Goal: Transaction & Acquisition: Obtain resource

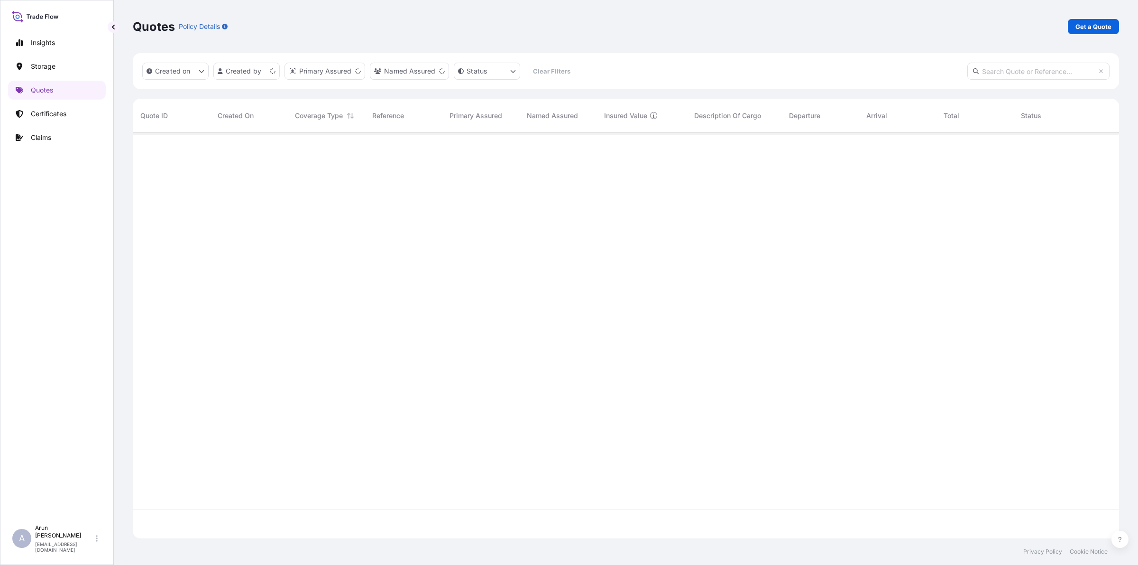
scroll to position [402, 977]
click at [1106, 30] on p "Get a Quote" at bounding box center [1093, 26] width 36 height 9
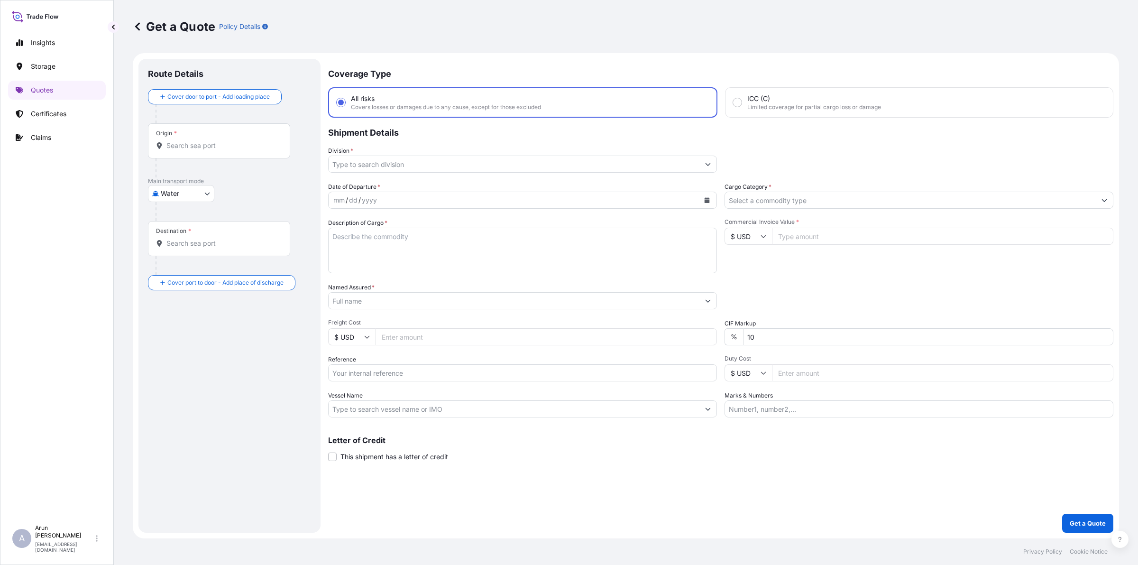
click at [208, 193] on body "Insights Storage Quotes Certificates Claims A [PERSON_NAME] [PERSON_NAME][EMAIL…" at bounding box center [569, 282] width 1138 height 565
click at [180, 217] on div "Air" at bounding box center [181, 218] width 59 height 17
select select "Air"
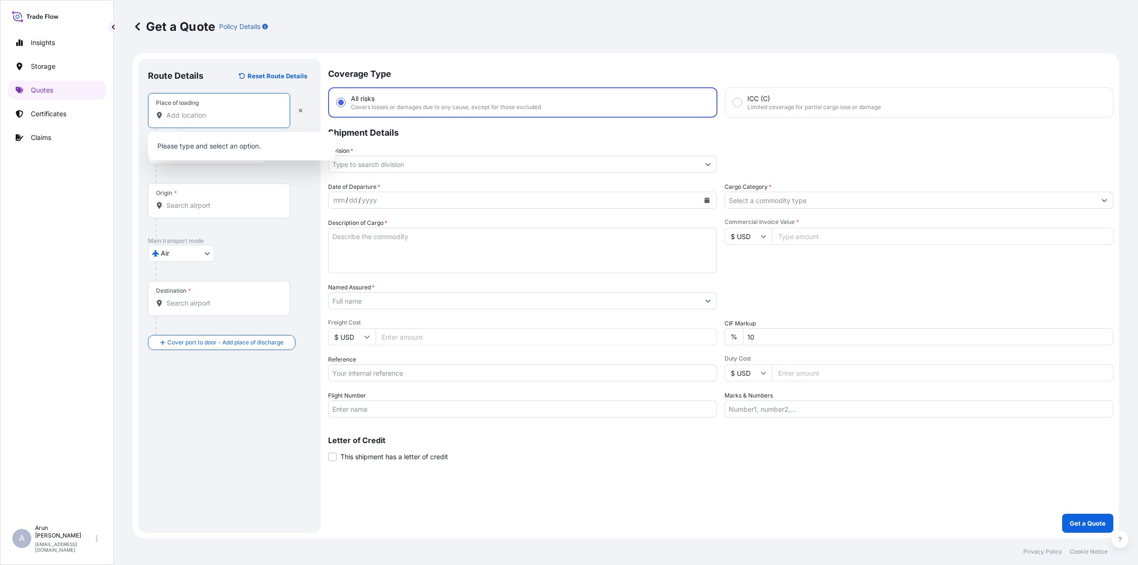
click at [257, 115] on input "Place of loading" at bounding box center [222, 114] width 112 height 9
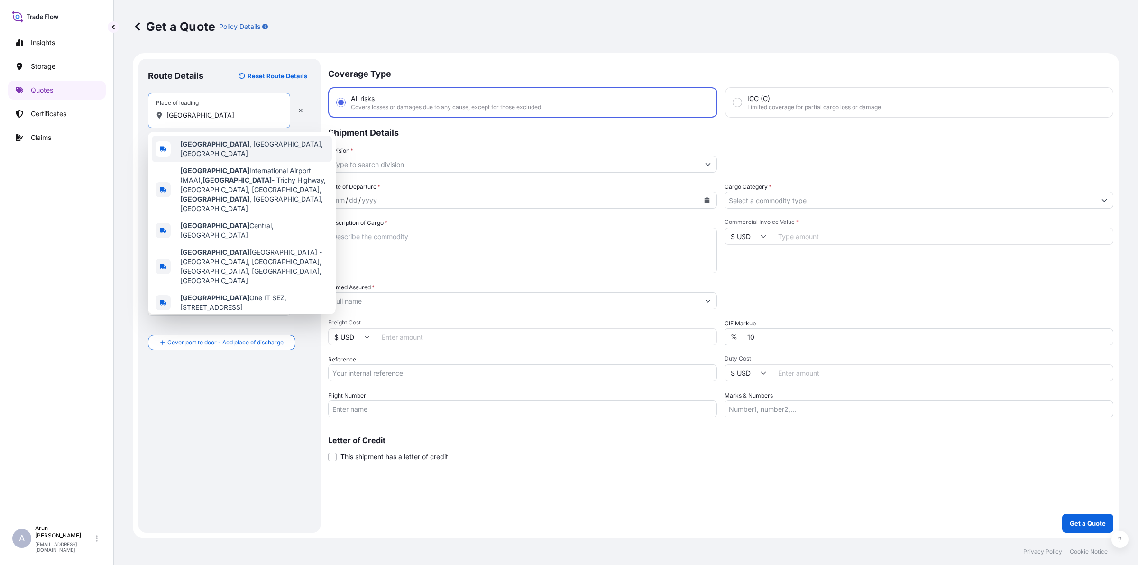
click at [250, 136] on div "[GEOGRAPHIC_DATA] , [GEOGRAPHIC_DATA], [GEOGRAPHIC_DATA]" at bounding box center [242, 149] width 180 height 27
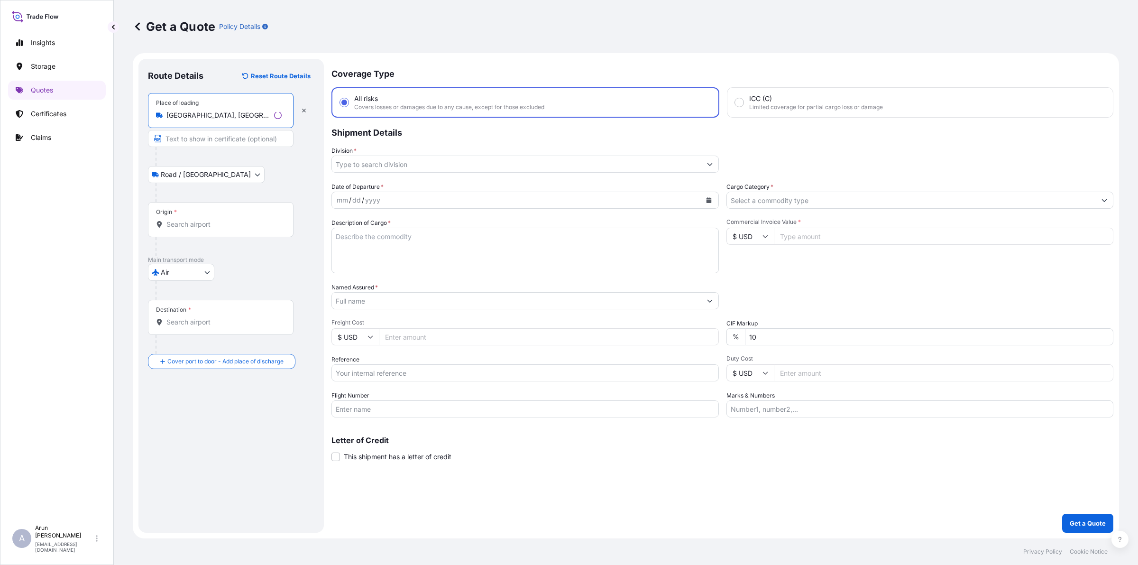
type input "[GEOGRAPHIC_DATA], [GEOGRAPHIC_DATA], [GEOGRAPHIC_DATA]"
click at [209, 139] on input "Text to appear on certificate" at bounding box center [219, 138] width 142 height 17
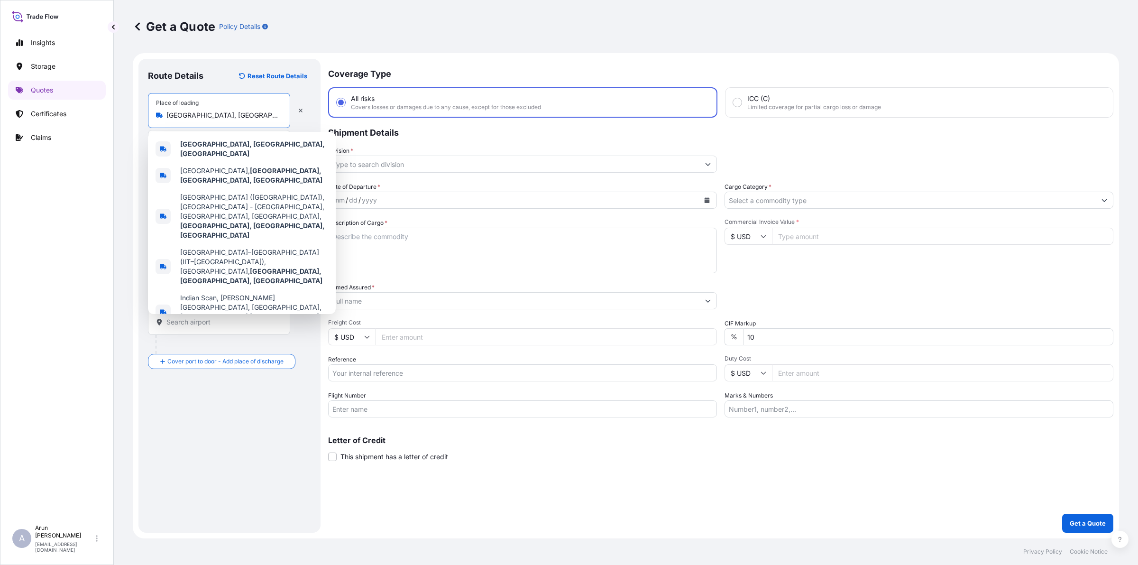
drag, startPoint x: 167, startPoint y: 114, endPoint x: 261, endPoint y: 127, distance: 94.8
click at [261, 127] on div "Place of loading [GEOGRAPHIC_DATA], [GEOGRAPHIC_DATA], [GEOGRAPHIC_DATA]" at bounding box center [219, 110] width 142 height 35
drag, startPoint x: 244, startPoint y: 122, endPoint x: 177, endPoint y: 114, distance: 67.9
click at [177, 114] on input "[GEOGRAPHIC_DATA], [GEOGRAPHIC_DATA], [GEOGRAPHIC_DATA]" at bounding box center [222, 114] width 112 height 9
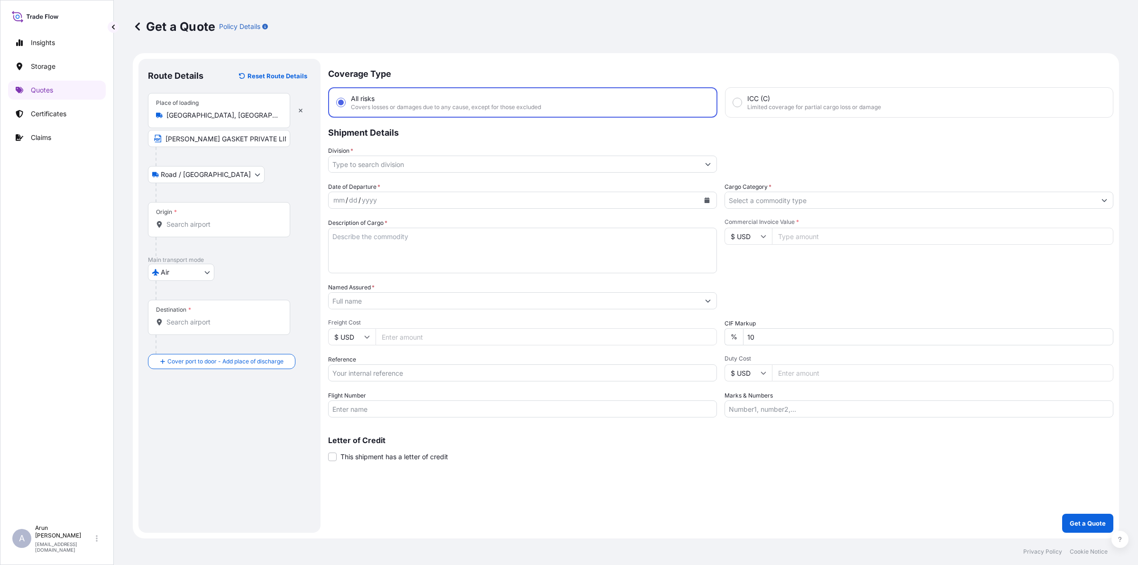
drag, startPoint x: 172, startPoint y: 114, endPoint x: 257, endPoint y: 116, distance: 85.8
click at [257, 117] on div "[GEOGRAPHIC_DATA], [GEOGRAPHIC_DATA], [GEOGRAPHIC_DATA]" at bounding box center [219, 114] width 126 height 9
click at [257, 117] on input "[GEOGRAPHIC_DATA], [GEOGRAPHIC_DATA], [GEOGRAPHIC_DATA]" at bounding box center [222, 114] width 112 height 9
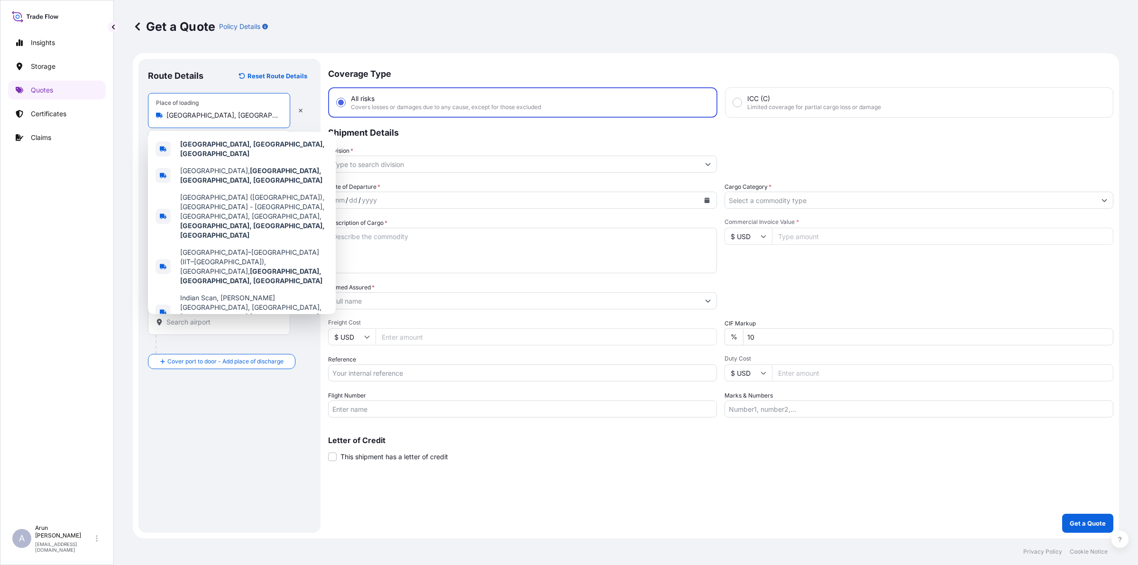
drag, startPoint x: 248, startPoint y: 115, endPoint x: 168, endPoint y: 112, distance: 79.7
click at [168, 112] on input "[GEOGRAPHIC_DATA], [GEOGRAPHIC_DATA], [GEOGRAPHIC_DATA]" at bounding box center [222, 114] width 112 height 9
click at [261, 139] on div "[GEOGRAPHIC_DATA], [GEOGRAPHIC_DATA], [GEOGRAPHIC_DATA]" at bounding box center [242, 149] width 180 height 27
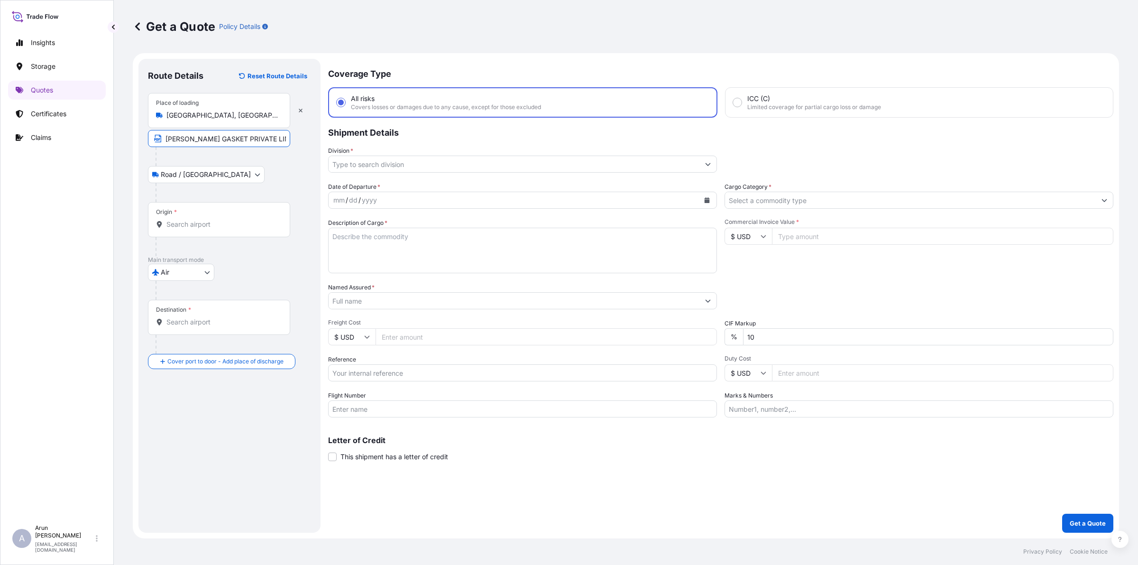
click at [285, 143] on input "[PERSON_NAME] GASKET PRIVATE LIMITED," at bounding box center [219, 138] width 142 height 17
click at [280, 138] on input "[PERSON_NAME] GASKET PRIVATE LIMITED," at bounding box center [219, 138] width 142 height 17
paste input "[GEOGRAPHIC_DATA], [GEOGRAPHIC_DATA], [GEOGRAPHIC_DATA]"
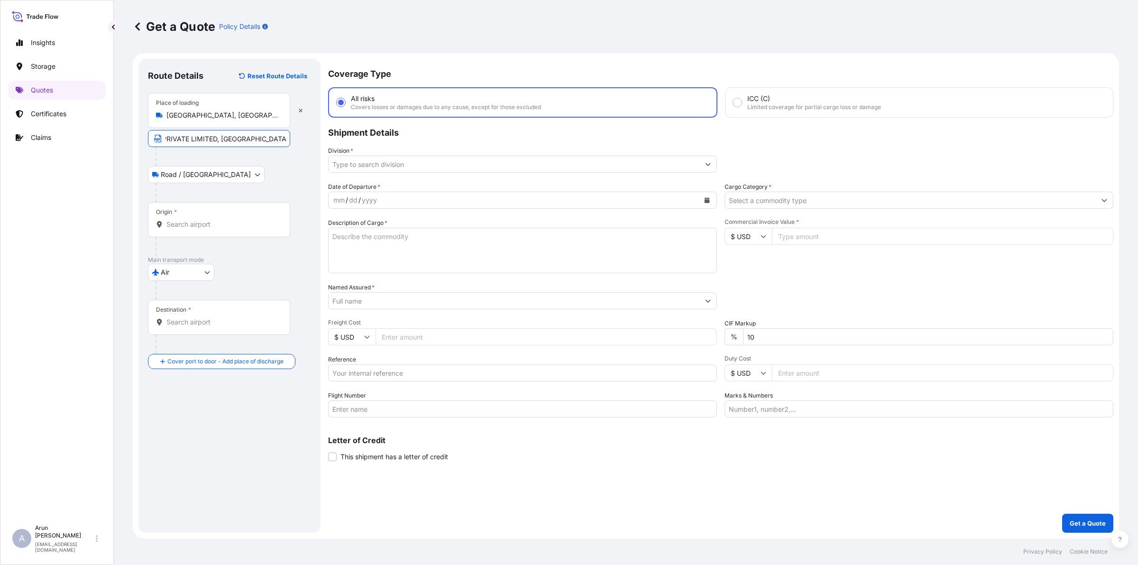
type input "[PERSON_NAME] GASKET PRIVATE LIMITED, [GEOGRAPHIC_DATA], [GEOGRAPHIC_DATA], [GE…"
click at [233, 228] on input "Origin *" at bounding box center [222, 224] width 112 height 9
type input "INMAA - [GEOGRAPHIC_DATA] (ex [GEOGRAPHIC_DATA]), [GEOGRAPHIC_DATA]"
click at [236, 349] on div "Destination *" at bounding box center [219, 336] width 142 height 35
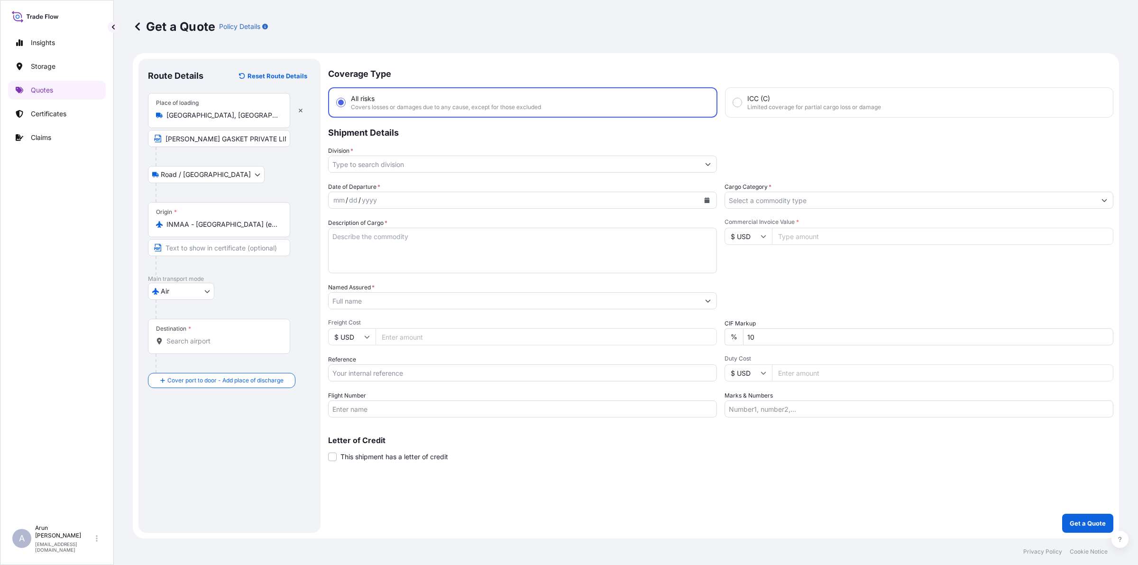
click at [236, 346] on input "Destination *" at bounding box center [222, 340] width 112 height 9
type input "QADOH - [GEOGRAPHIC_DATA], [GEOGRAPHIC_DATA]"
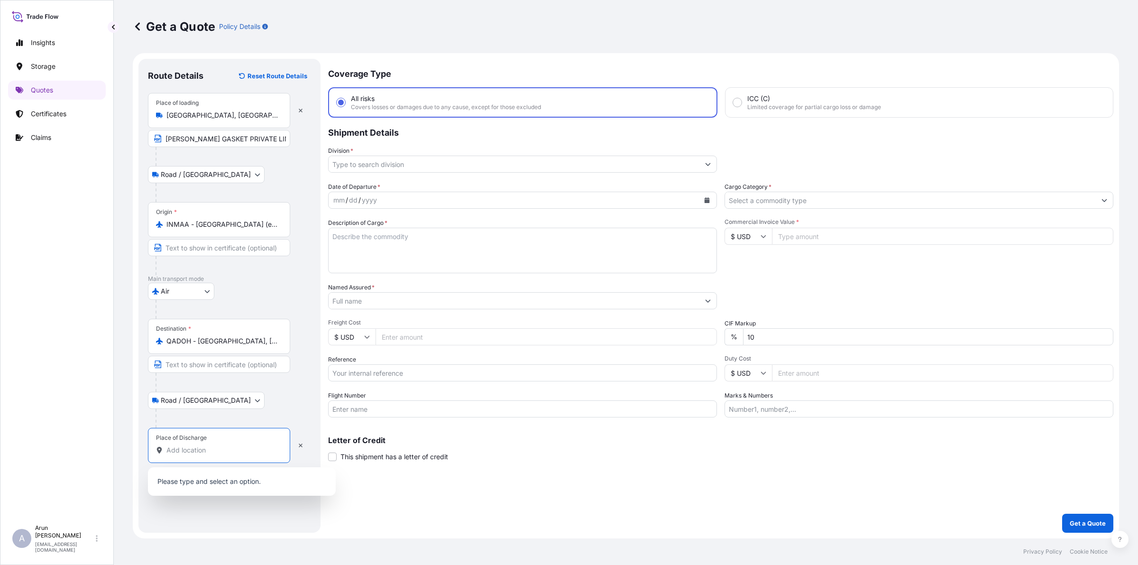
click at [217, 447] on input "Place of Discharge" at bounding box center [222, 449] width 112 height 9
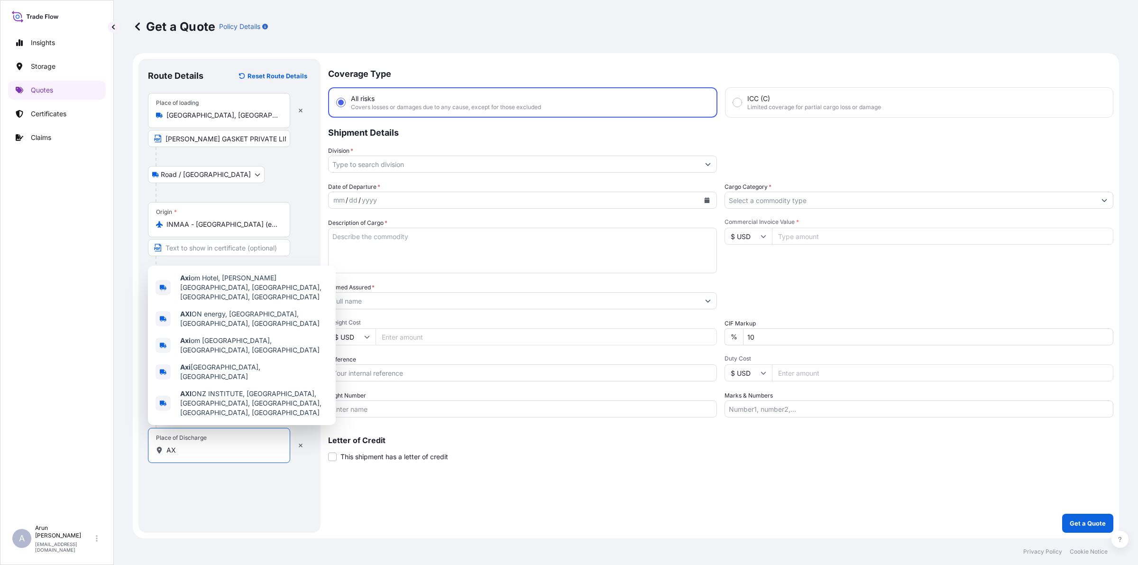
type input "A"
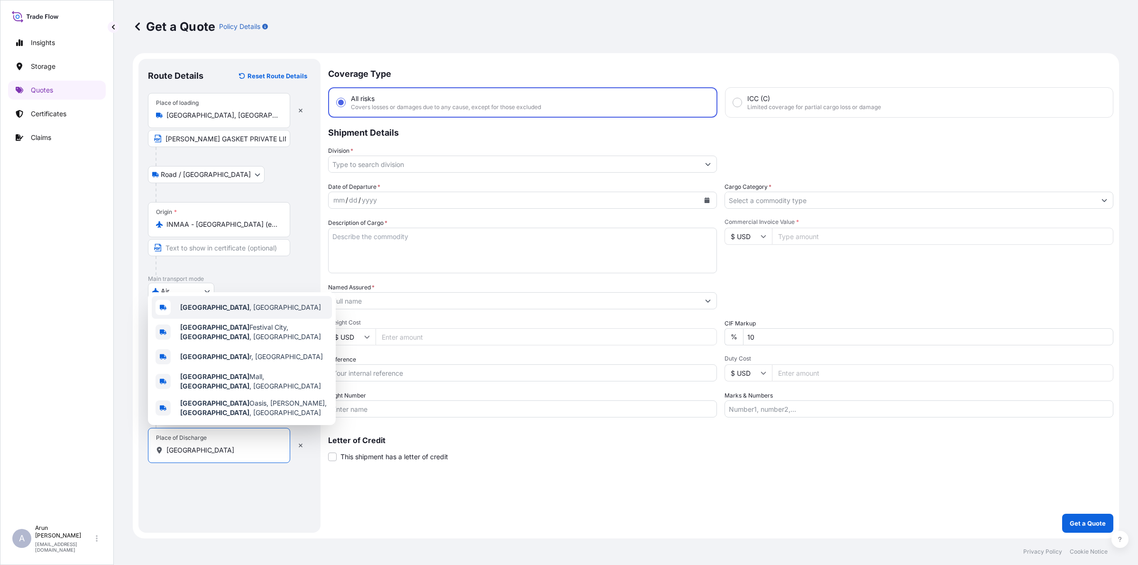
click at [186, 312] on span "[GEOGRAPHIC_DATA] , [GEOGRAPHIC_DATA]" at bounding box center [250, 307] width 141 height 9
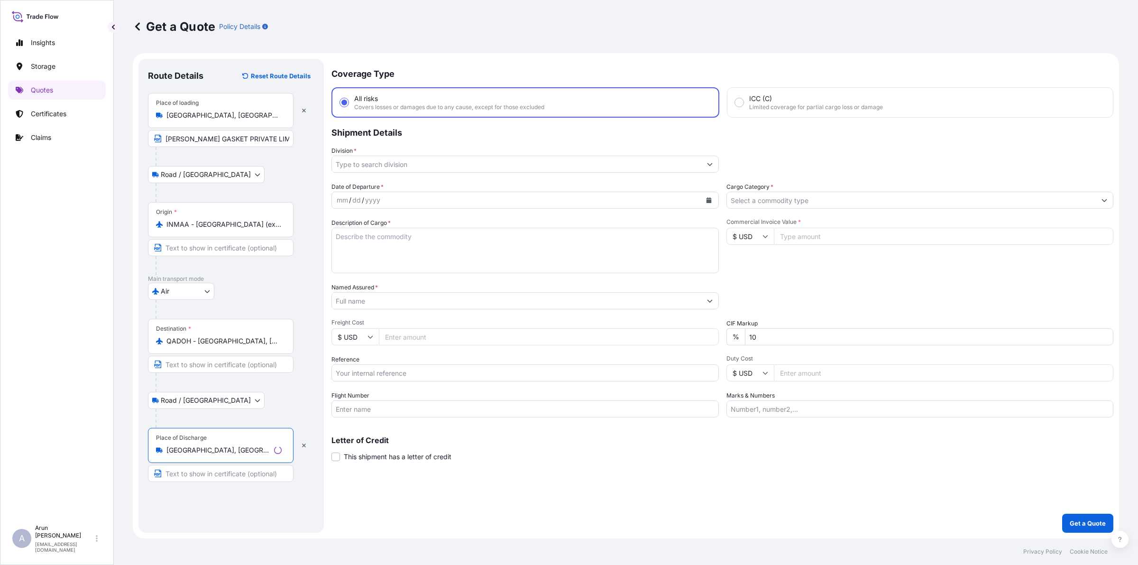
type input "[GEOGRAPHIC_DATA], [GEOGRAPHIC_DATA]"
click at [240, 475] on input "Text to appear on certificate" at bounding box center [221, 473] width 146 height 17
type input "A"
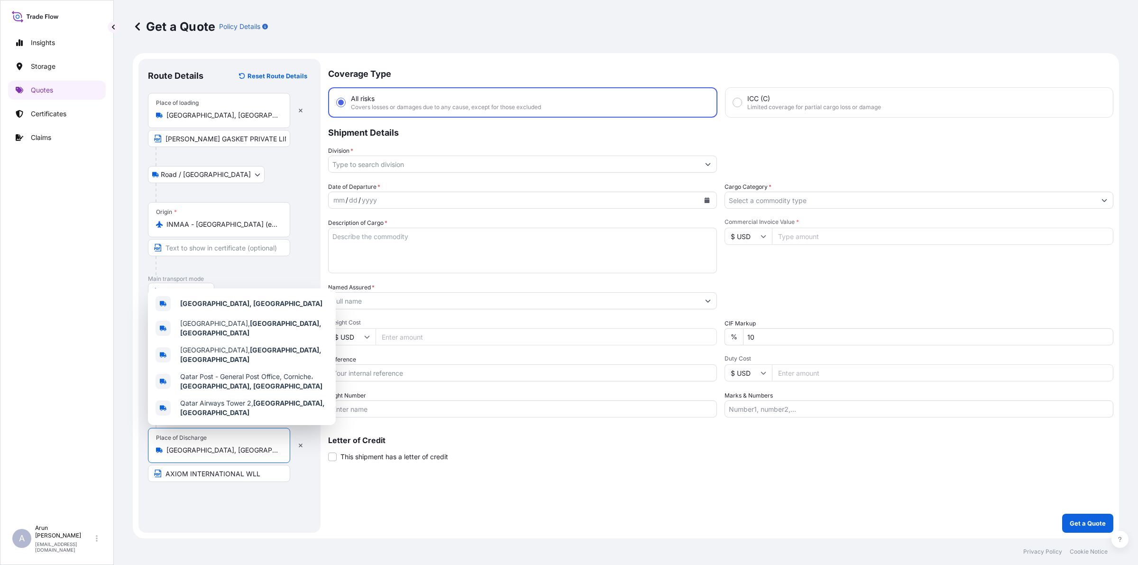
drag, startPoint x: 205, startPoint y: 452, endPoint x: 167, endPoint y: 442, distance: 39.2
click at [167, 442] on div "Place of Discharge [GEOGRAPHIC_DATA], [GEOGRAPHIC_DATA]" at bounding box center [219, 445] width 142 height 35
click at [257, 477] on input "AXIOM INTERNATIONAL WLL" at bounding box center [219, 473] width 142 height 17
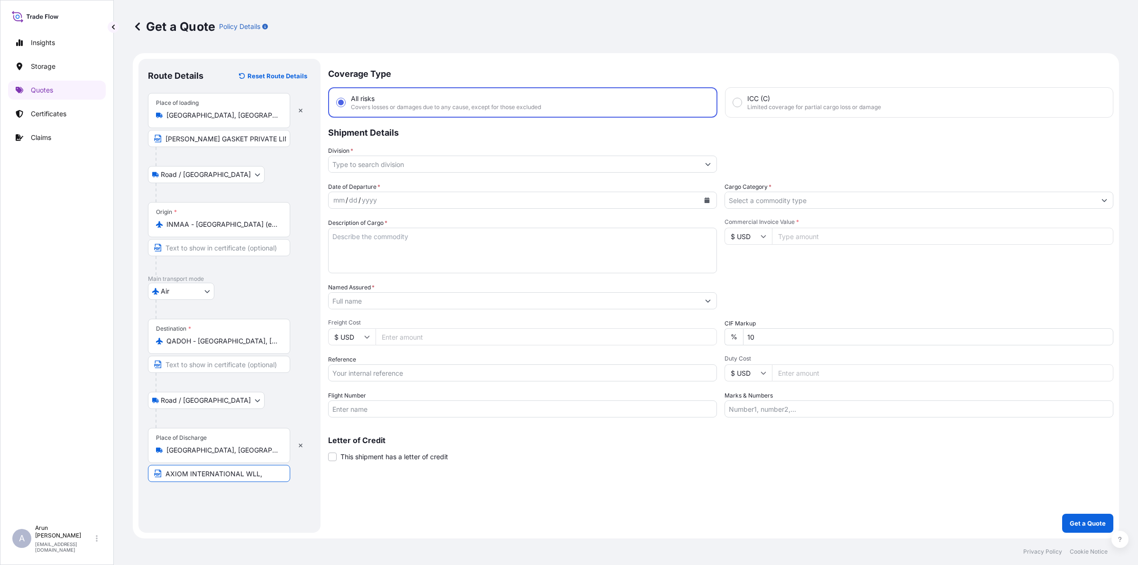
paste input "[GEOGRAPHIC_DATA], [GEOGRAPHIC_DATA]"
type input "AXIOM INTERNATIONAL WLL, [GEOGRAPHIC_DATA], [GEOGRAPHIC_DATA]"
click at [358, 156] on input "Division *" at bounding box center [514, 164] width 371 height 17
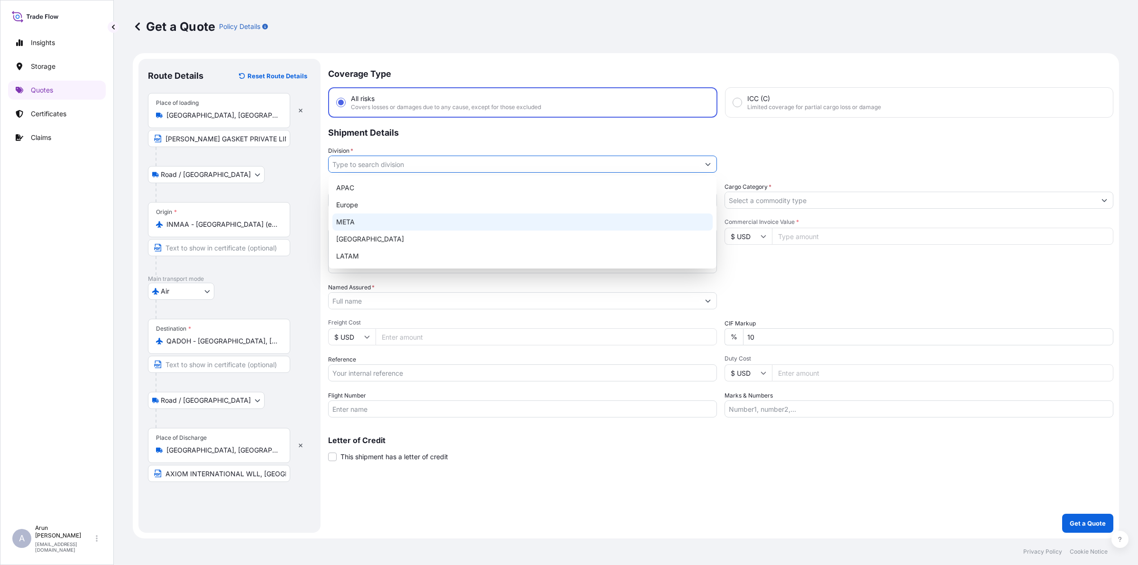
click at [354, 223] on div "APAC [GEOGRAPHIC_DATA] META [GEOGRAPHIC_DATA] LATAM" at bounding box center [522, 221] width 380 height 85
type input "META"
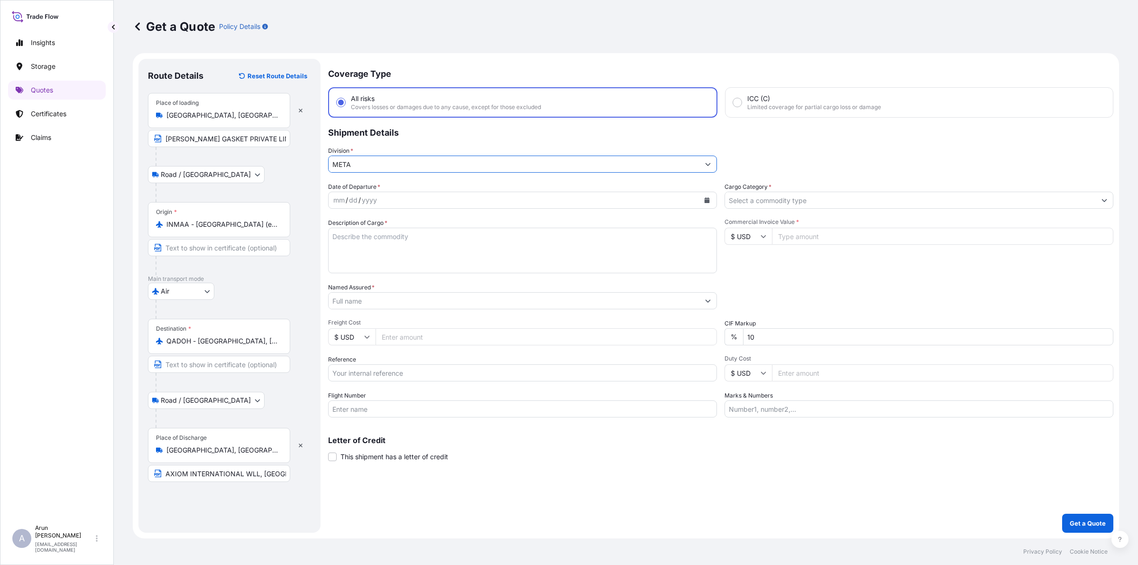
click at [750, 209] on div "Date of Departure * mm / dd / yyyy Cargo Category * Description of Cargo * Comm…" at bounding box center [720, 299] width 785 height 235
click at [748, 198] on input "Cargo Category *" at bounding box center [910, 200] width 371 height 17
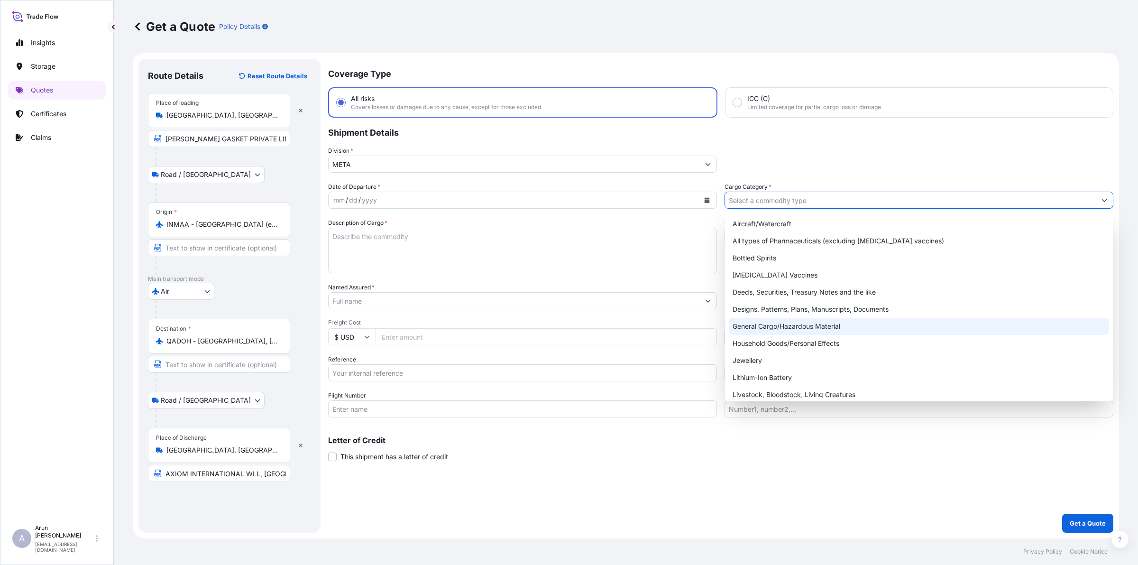
click at [748, 322] on div "General Cargo/Hazardous Material" at bounding box center [919, 326] width 380 height 17
type input "General Cargo/Hazardous Material"
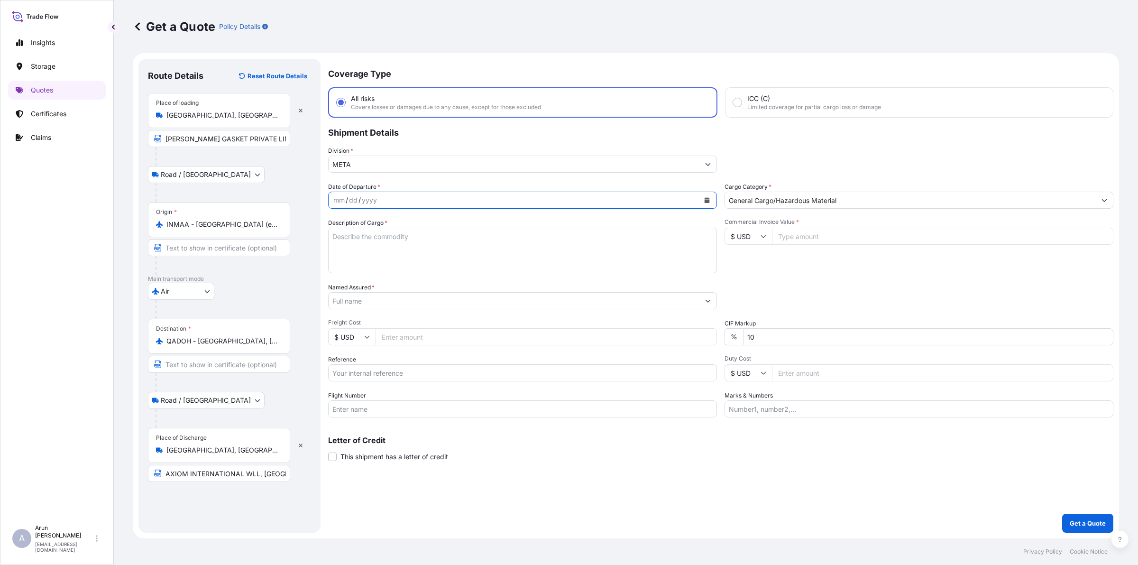
click at [705, 205] on button "Calendar" at bounding box center [706, 200] width 15 height 15
click at [398, 279] on div "10" at bounding box center [398, 279] width 17 height 17
click at [635, 257] on textarea "Description of Cargo *" at bounding box center [522, 251] width 389 height 46
type textarea "SUPPLY OF INDUSTRIAL GASKETS"
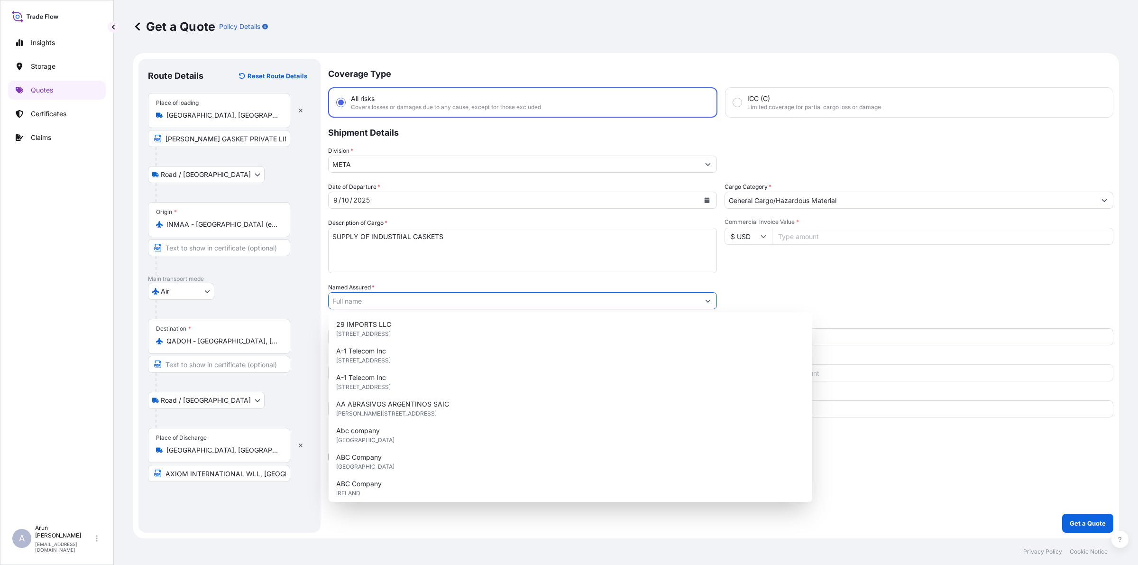
click at [403, 301] on input "Named Assured *" at bounding box center [514, 300] width 371 height 17
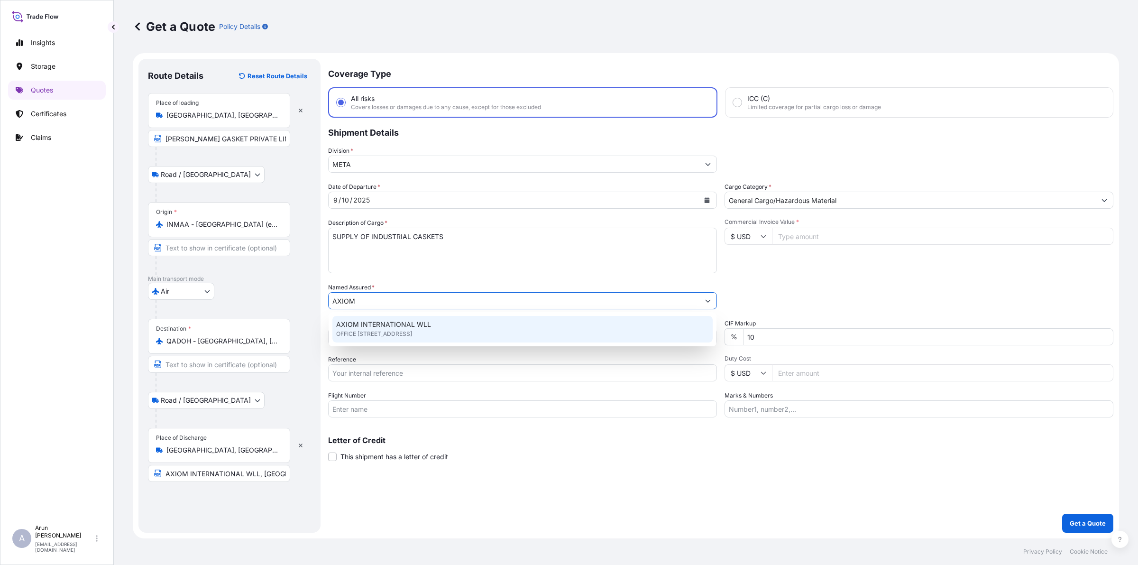
click at [383, 330] on span "OFFICE [STREET_ADDRESS]" at bounding box center [374, 333] width 76 height 9
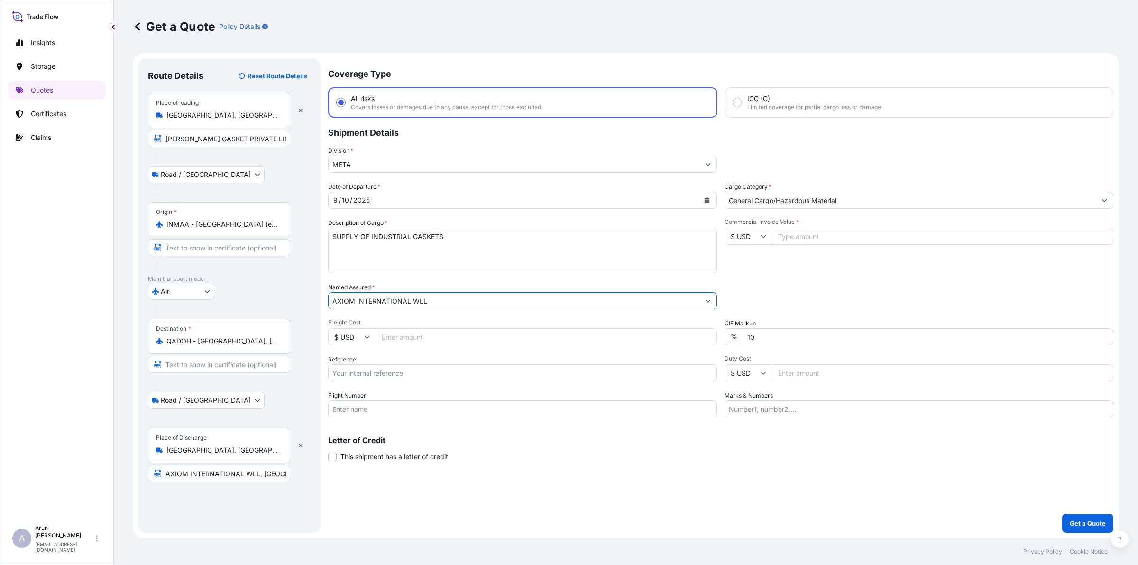
type input "AXIOM INTERNATIONAL WLL"
click at [392, 337] on input "Freight Cost" at bounding box center [546, 336] width 341 height 17
type input "850"
click at [417, 368] on input "Reference" at bounding box center [522, 372] width 389 height 17
drag, startPoint x: 365, startPoint y: 370, endPoint x: 511, endPoint y: 397, distance: 148.2
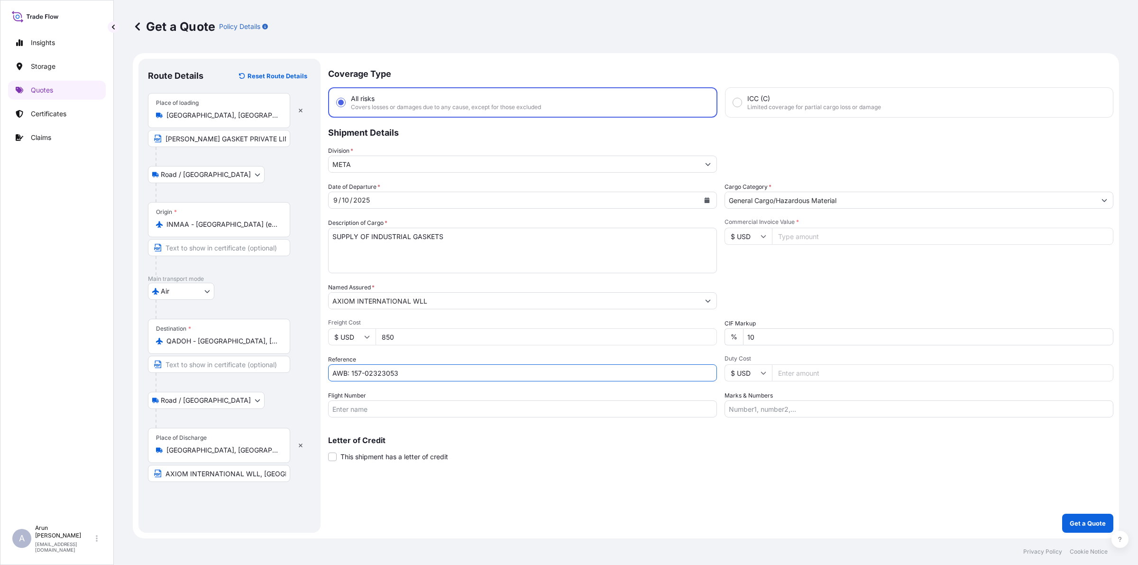
click at [511, 397] on div "Date of Departure * [DATE] Cargo Category * General Cargo/Hazardous Material De…" at bounding box center [720, 299] width 785 height 235
type input "AWB: 157-01049753"
click at [376, 404] on input "Flight Number" at bounding box center [522, 408] width 389 height 17
type input "BY AIR"
click at [805, 233] on input "Commercial Invoice Value *" at bounding box center [942, 236] width 341 height 17
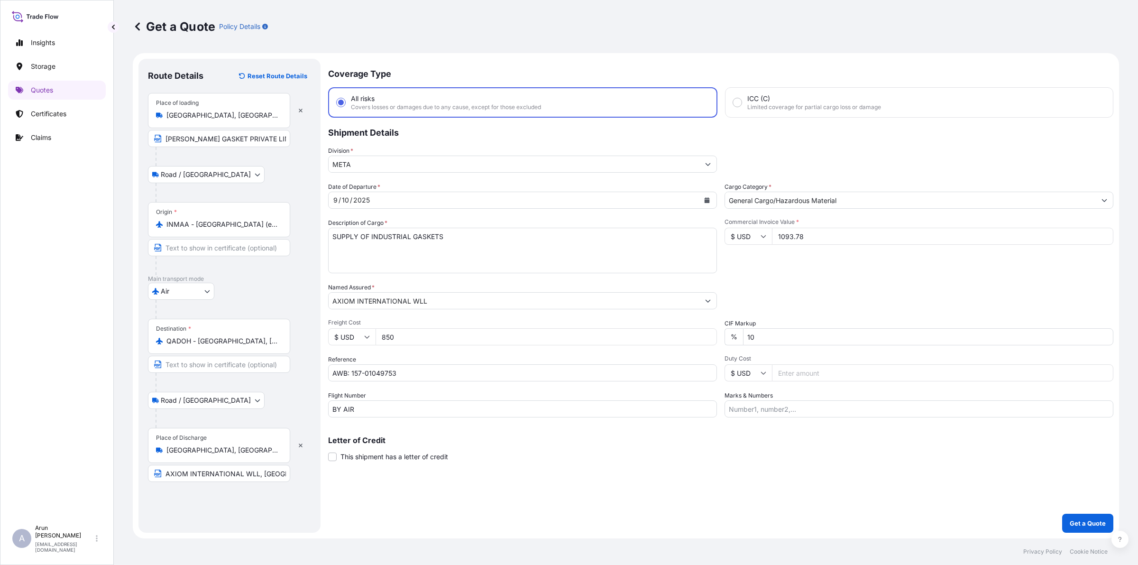
type input "1093.78"
click at [843, 406] on input "Marks & Numbers" at bounding box center [919, 408] width 389 height 17
drag, startPoint x: 772, startPoint y: 409, endPoint x: 813, endPoint y: 411, distance: 41.3
click at [813, 411] on input "INVOICE NO: CPI2025003 DATE: [DATE]" at bounding box center [919, 408] width 389 height 17
drag, startPoint x: 846, startPoint y: 405, endPoint x: 988, endPoint y: 397, distance: 141.6
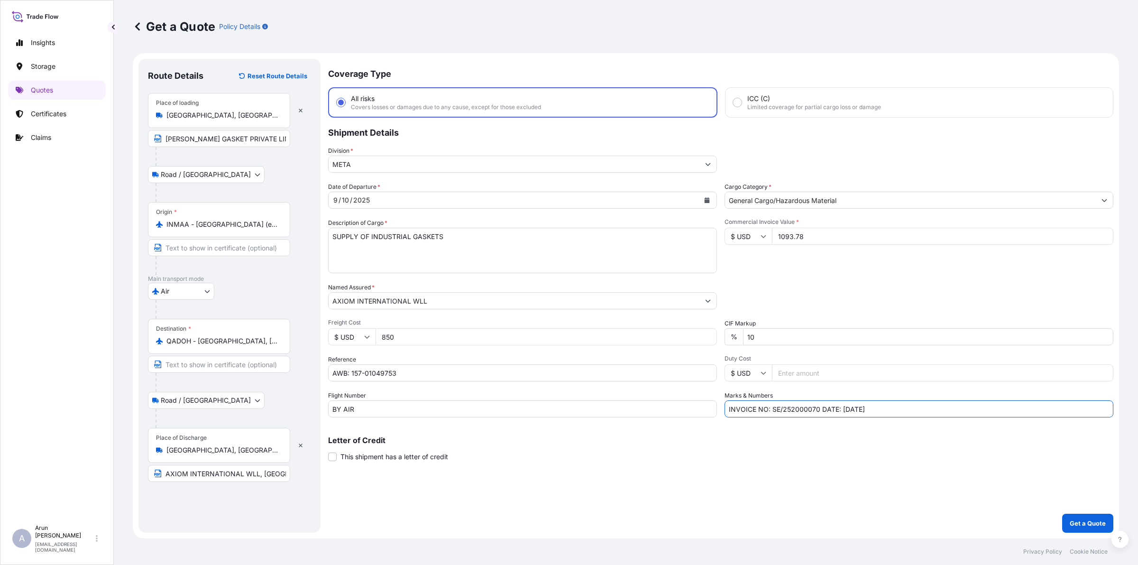
click at [848, 405] on input "INVOICE NO: SE/252000070 DATE: [DATE]" at bounding box center [919, 408] width 389 height 17
drag, startPoint x: 794, startPoint y: 410, endPoint x: 809, endPoint y: 413, distance: 15.4
click at [809, 413] on input "INVOICE NO: SE/252000070 DATE: [DATE]" at bounding box center [919, 408] width 389 height 17
click at [890, 413] on input "INVOICE NO: SE/252000070 DATE: [DATE]" at bounding box center [919, 408] width 389 height 17
type input "INVOICE NO: SE/252000070 DATE: [DATE]"
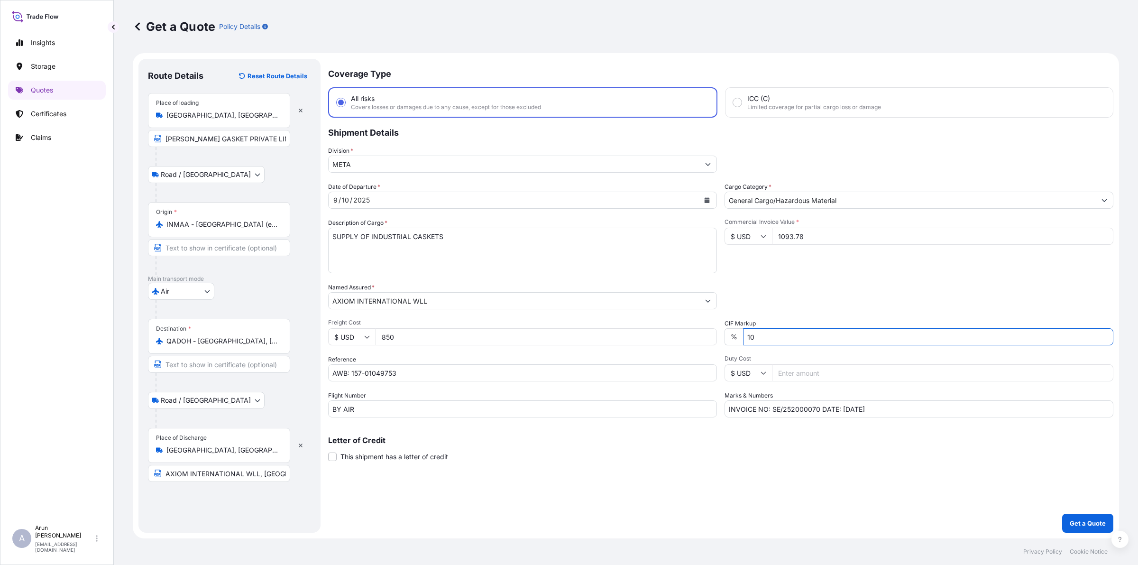
click at [1030, 331] on input "10" at bounding box center [928, 336] width 370 height 17
click at [548, 261] on textarea "SUPPLY OF INDUSTRIAL GASKETS" at bounding box center [522, 251] width 389 height 46
click at [1092, 516] on button "Get a Quote" at bounding box center [1087, 523] width 51 height 19
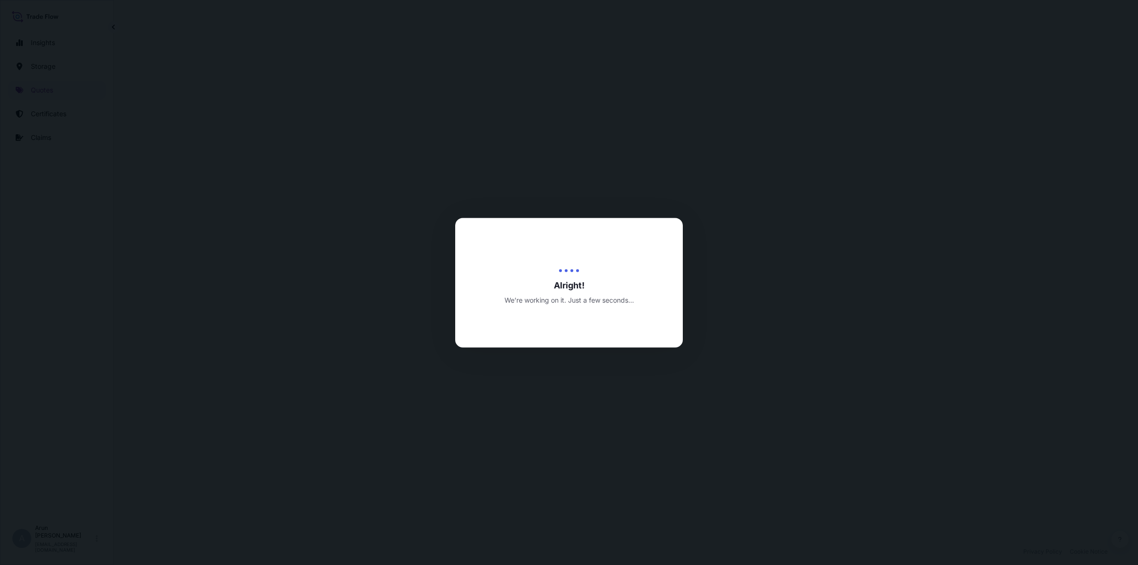
select select "Road / [GEOGRAPHIC_DATA]"
select select "Air"
select select "Road / [GEOGRAPHIC_DATA]"
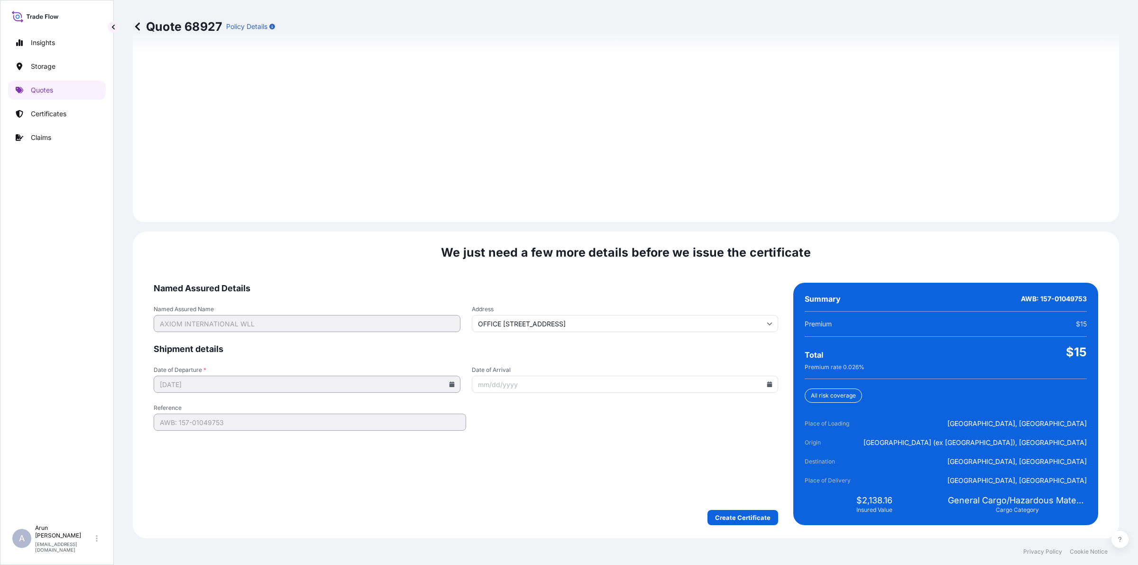
scroll to position [1310, 0]
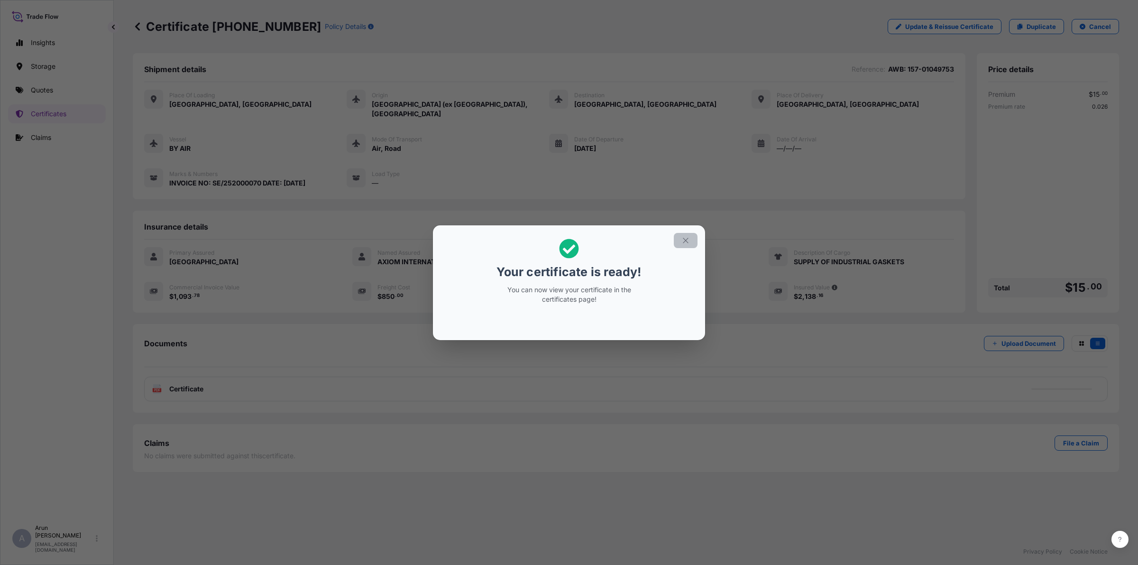
click at [680, 233] on button "button" at bounding box center [686, 240] width 24 height 15
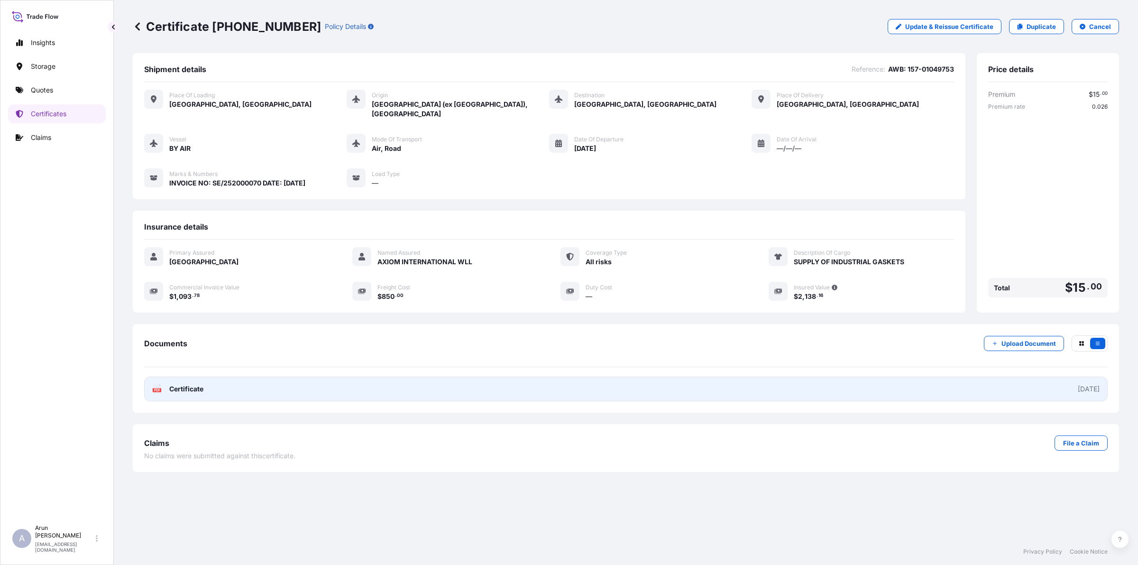
click at [191, 384] on span "Certificate" at bounding box center [186, 388] width 34 height 9
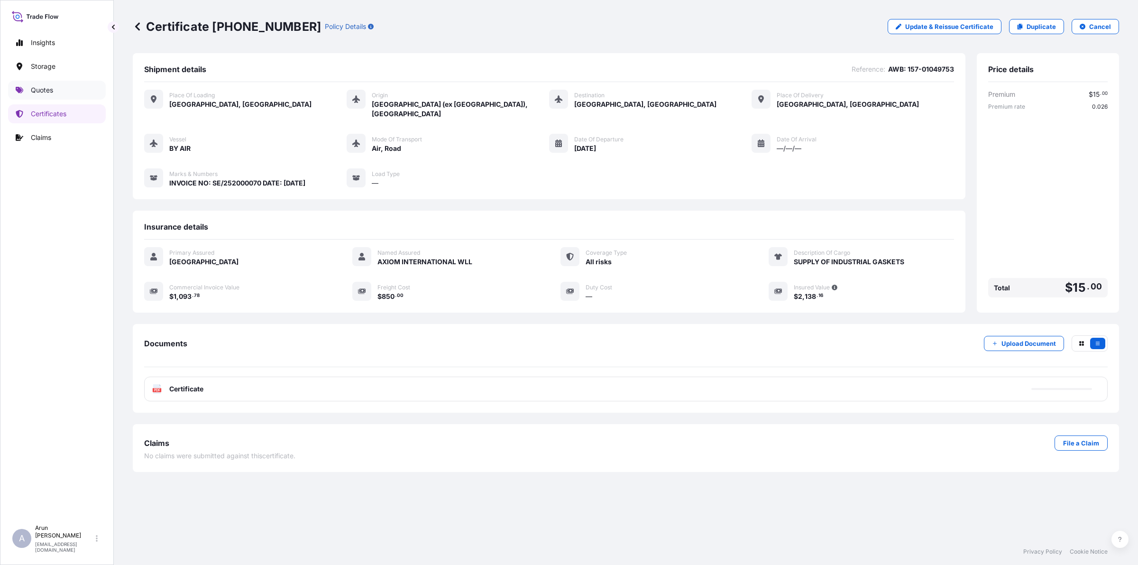
click at [53, 91] on p "Quotes" at bounding box center [42, 89] width 22 height 9
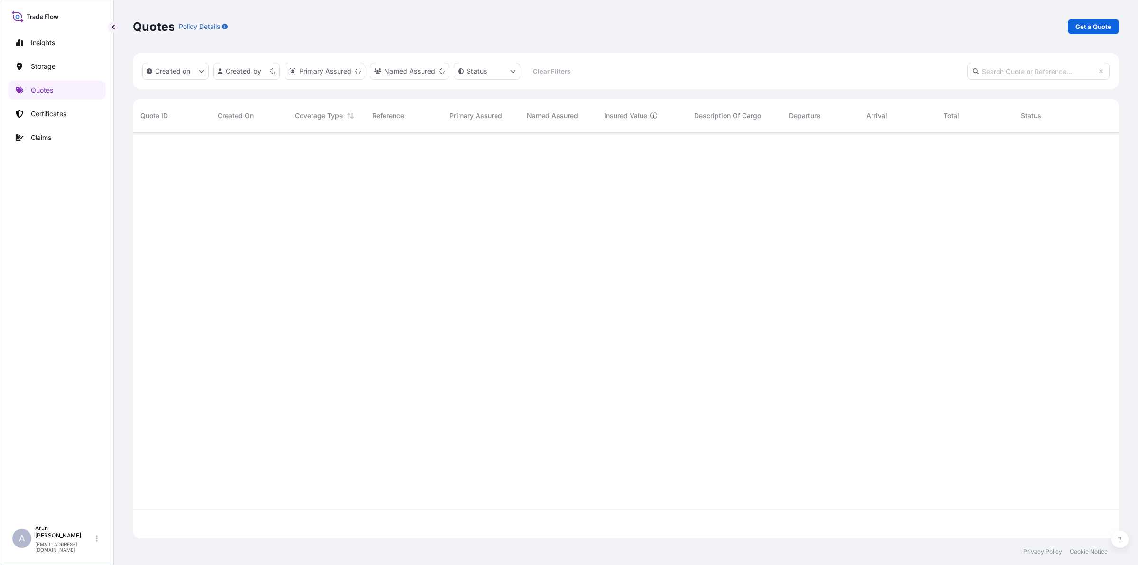
scroll to position [402, 977]
click at [1108, 24] on p "Get a Quote" at bounding box center [1093, 26] width 36 height 9
select select "Water"
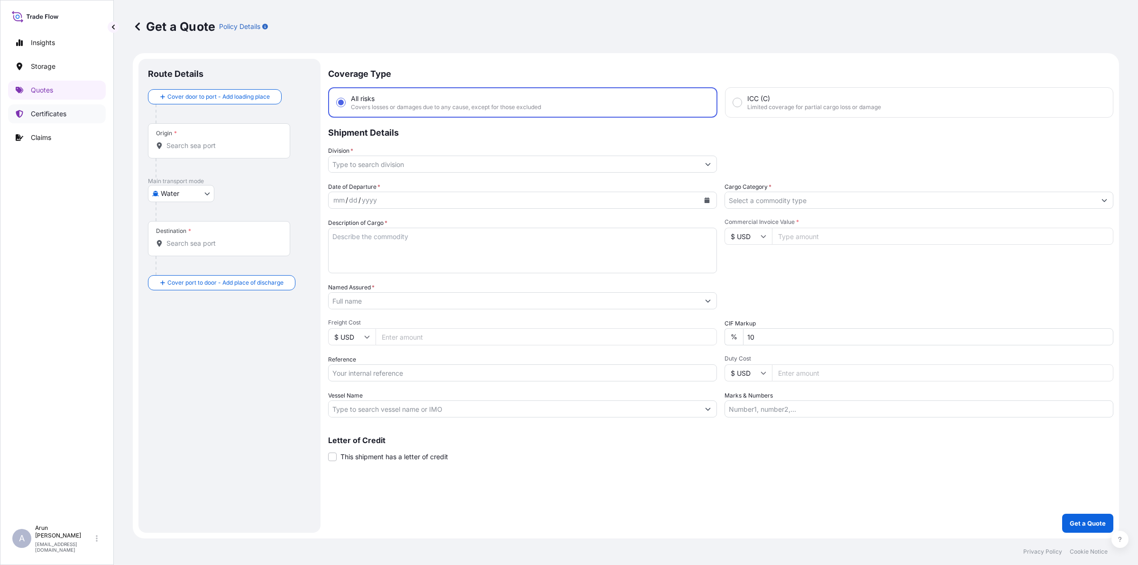
click at [66, 114] on p "Certificates" at bounding box center [49, 113] width 36 height 9
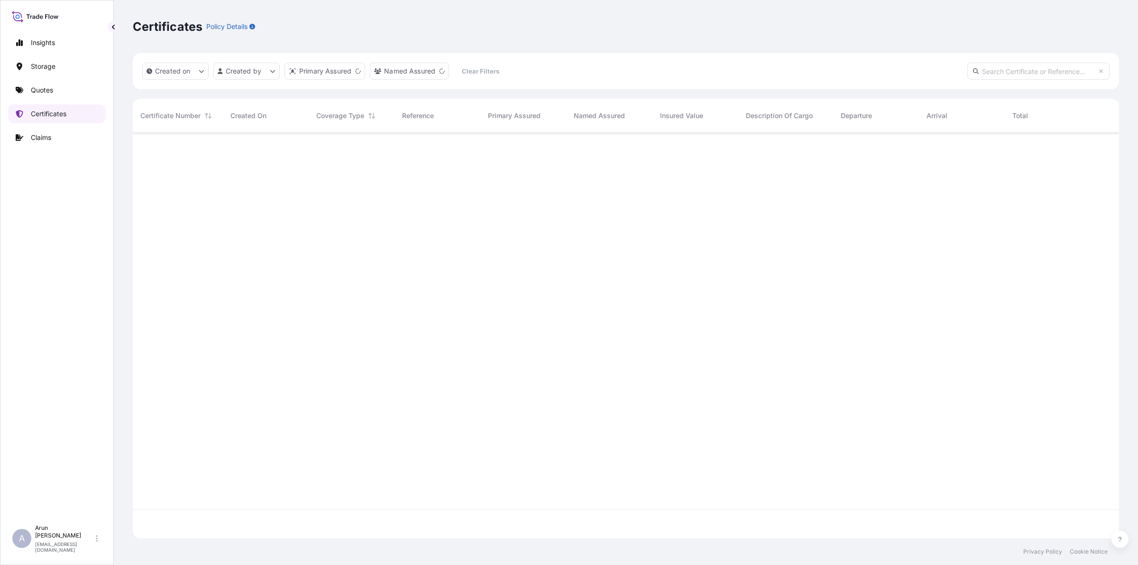
scroll to position [402, 977]
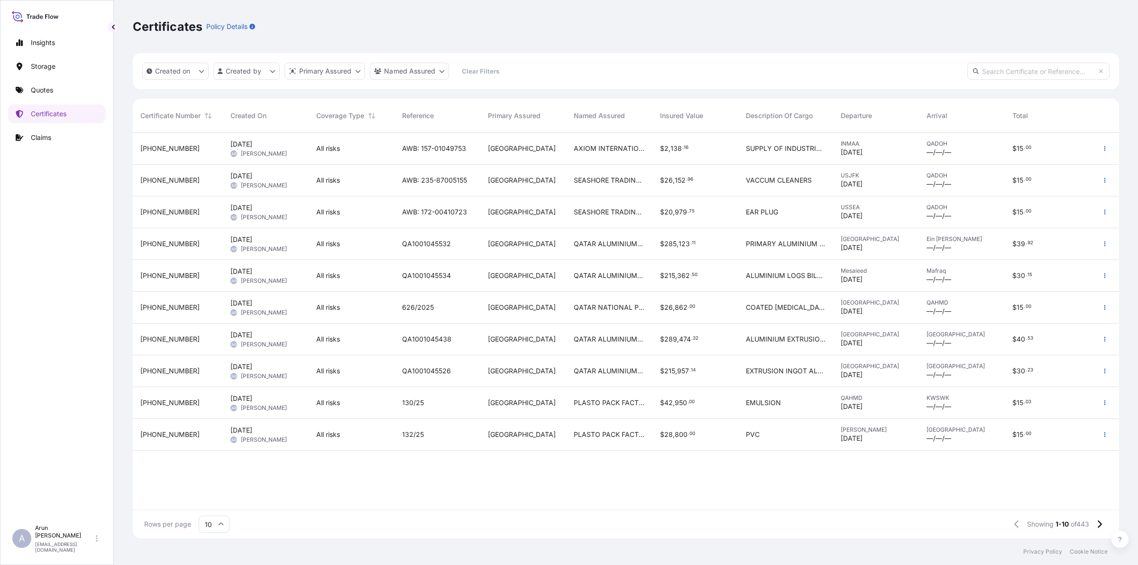
click at [698, 221] on div "$ 20 , 979 . 75" at bounding box center [695, 212] width 86 height 32
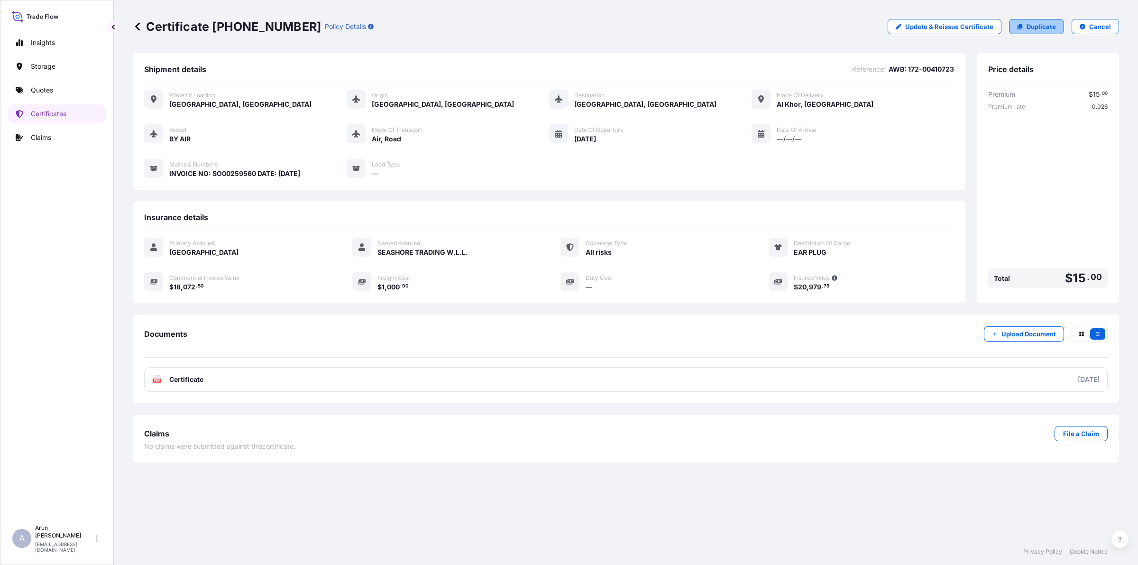
click at [1029, 28] on p "Duplicate" at bounding box center [1041, 26] width 29 height 9
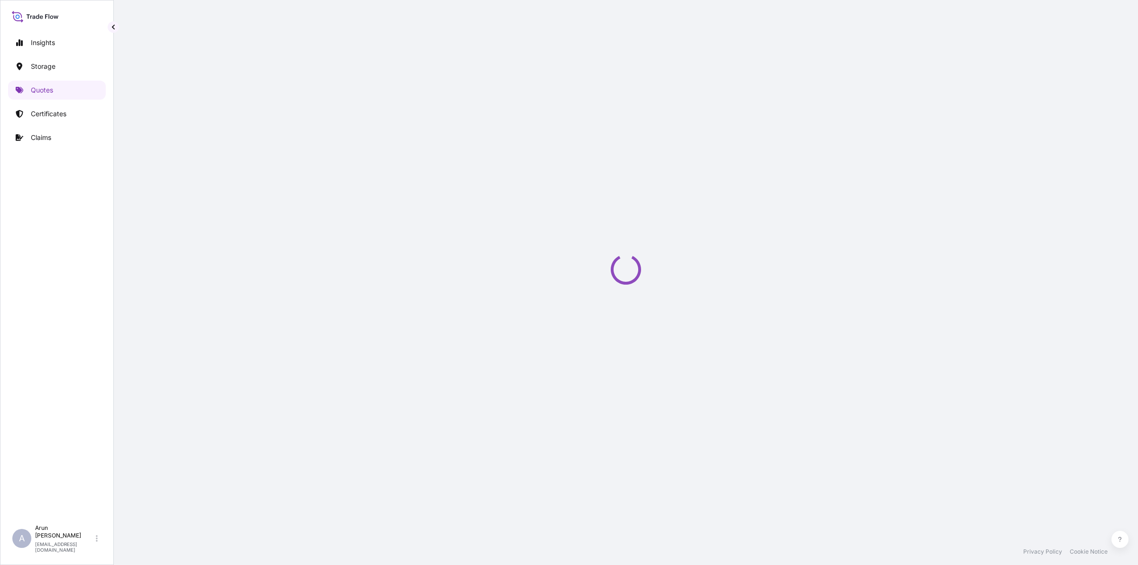
select select "Road / [GEOGRAPHIC_DATA]"
select select "Air"
select select "Road / [GEOGRAPHIC_DATA]"
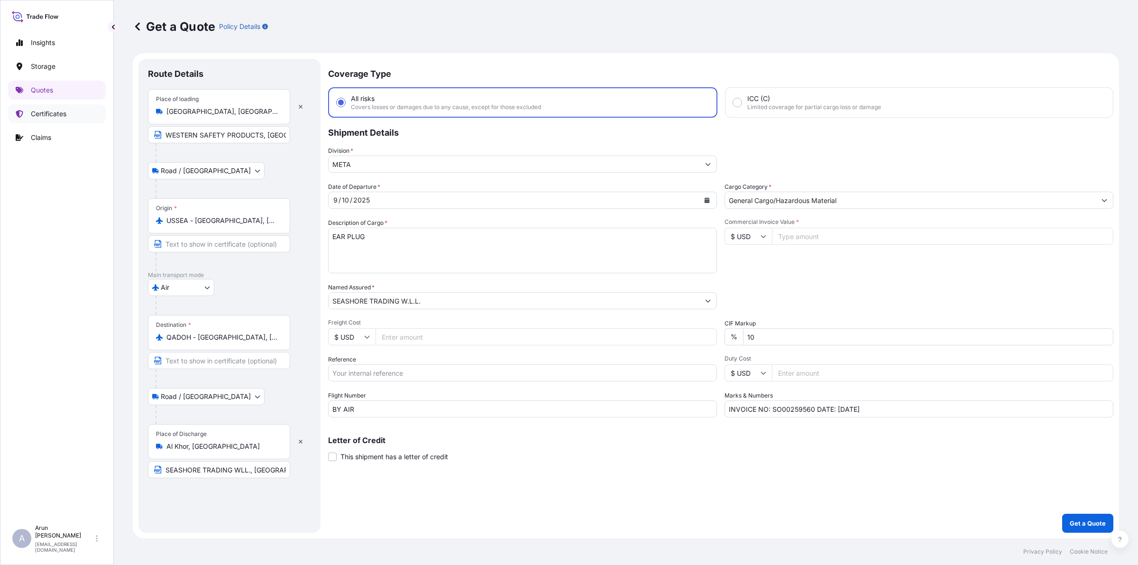
click at [38, 117] on p "Certificates" at bounding box center [49, 113] width 36 height 9
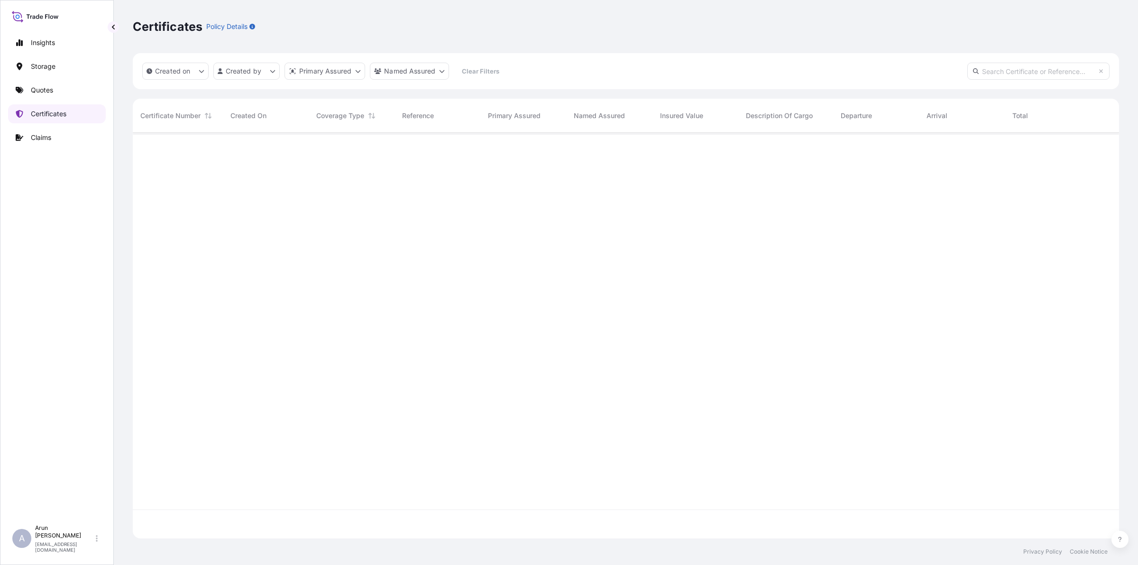
scroll to position [402, 977]
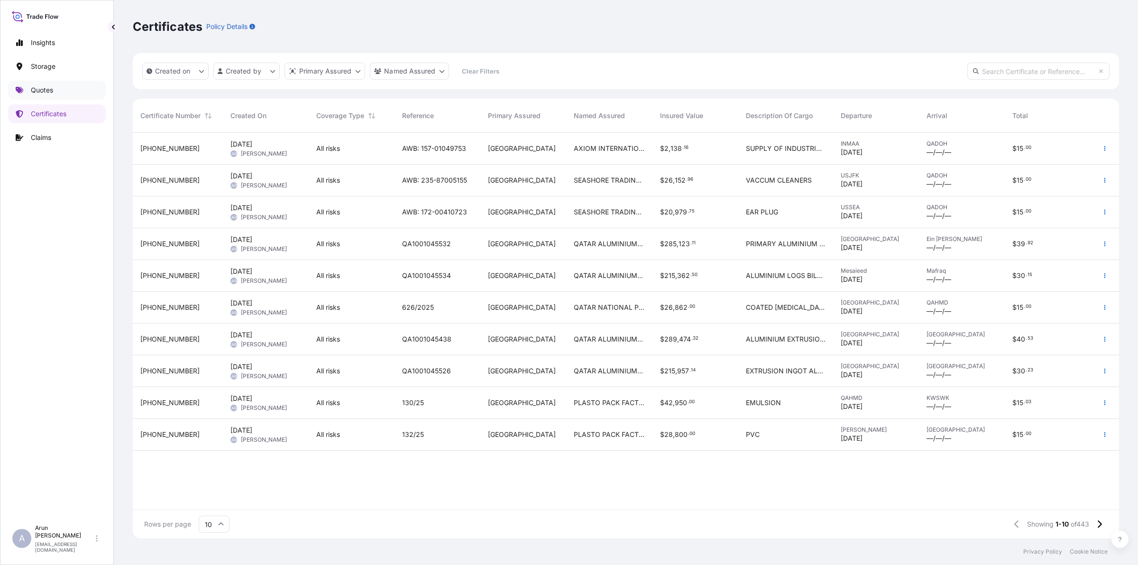
click at [42, 94] on p "Quotes" at bounding box center [42, 89] width 22 height 9
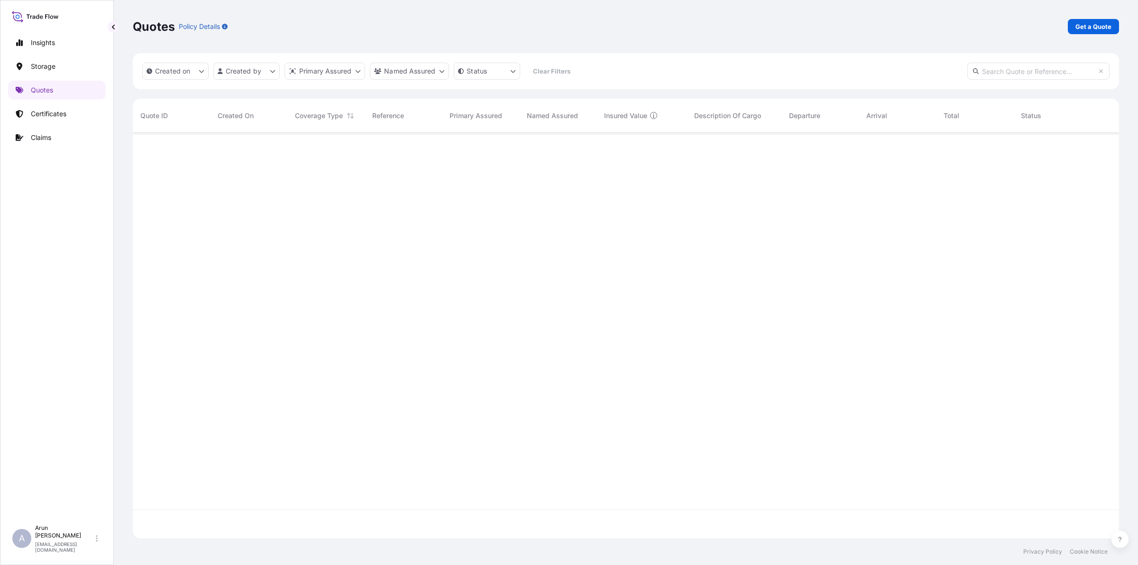
scroll to position [402, 977]
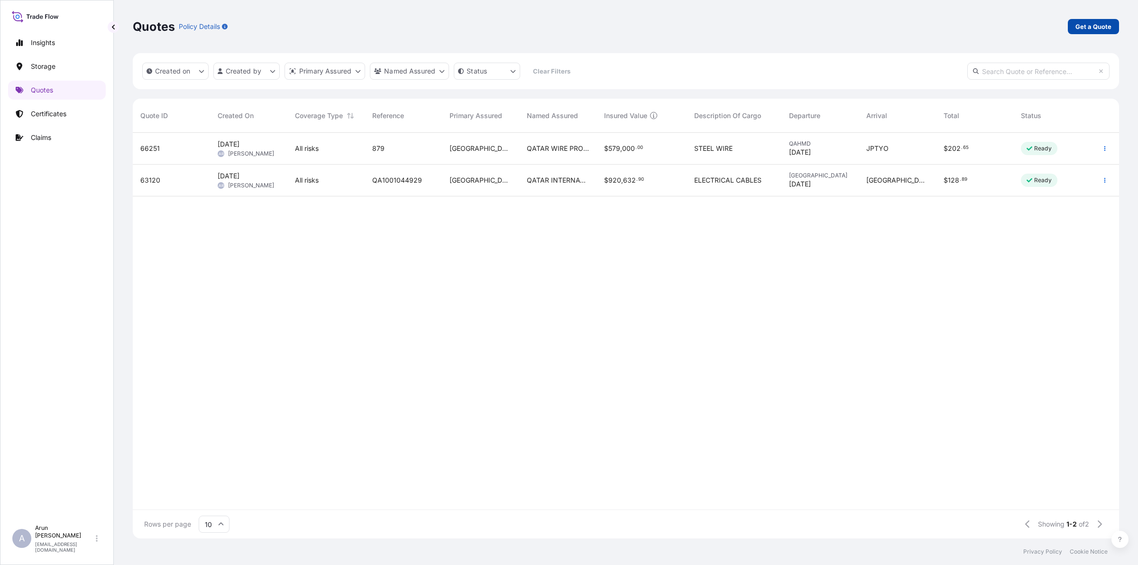
click at [1096, 28] on p "Get a Quote" at bounding box center [1093, 26] width 36 height 9
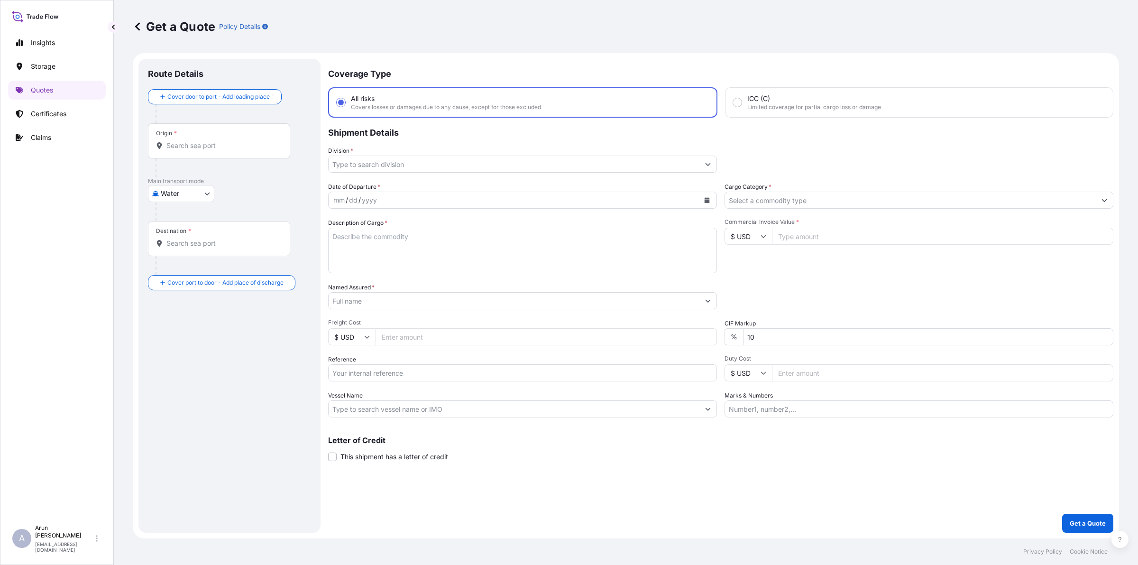
click at [195, 197] on body "Insights Storage Quotes Certificates Claims A [PERSON_NAME] [PERSON_NAME][EMAIL…" at bounding box center [569, 282] width 1138 height 565
click at [170, 215] on span "Air" at bounding box center [170, 217] width 9 height 9
select select "Air"
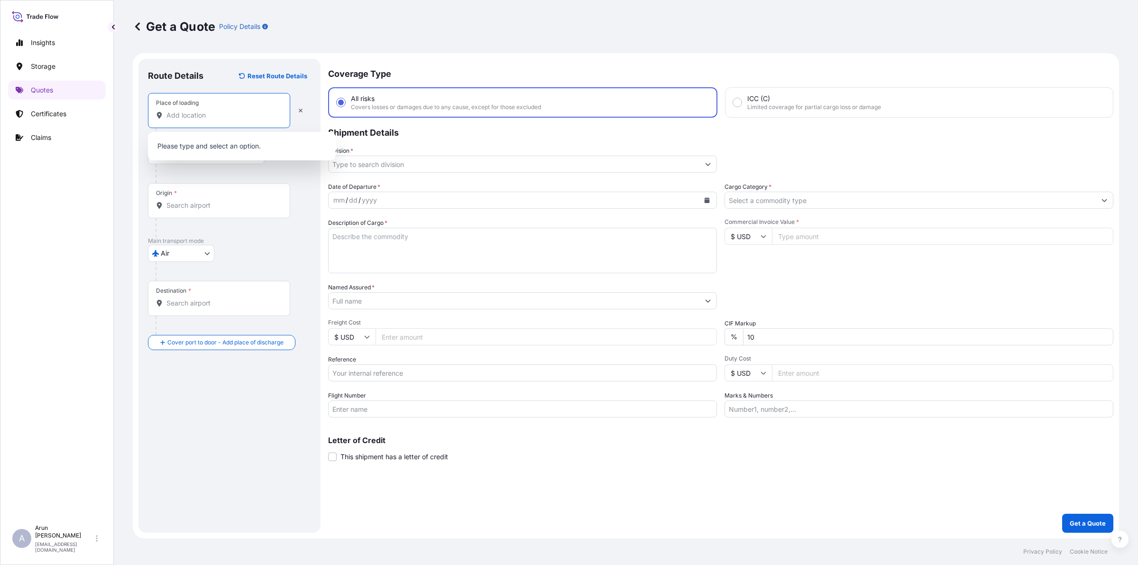
click at [234, 118] on input "Place of loading" at bounding box center [222, 114] width 112 height 9
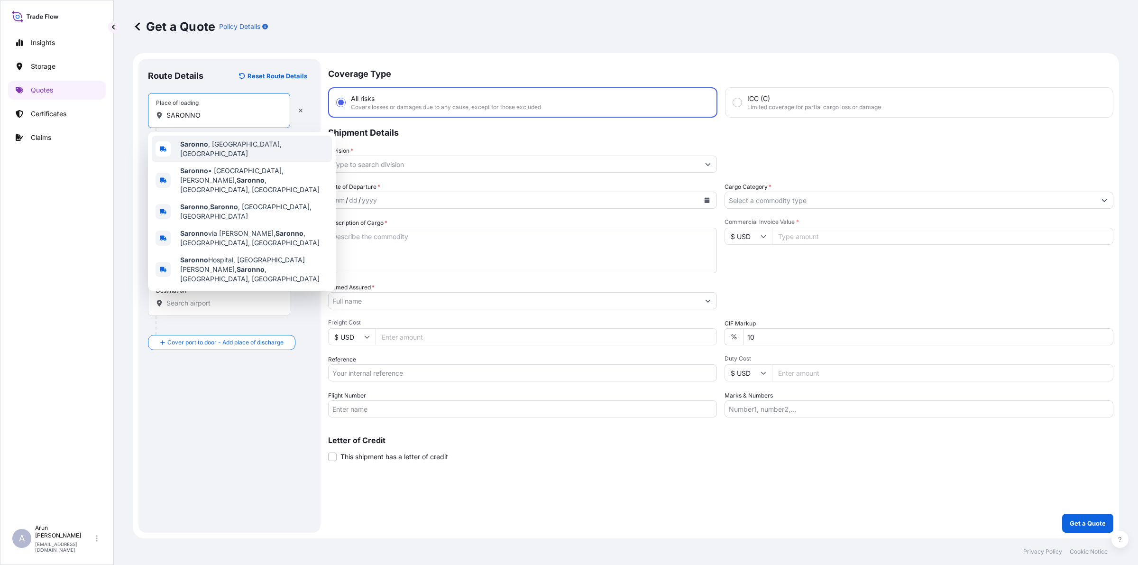
click at [220, 152] on div "Saronno , [GEOGRAPHIC_DATA], [GEOGRAPHIC_DATA]" at bounding box center [242, 149] width 180 height 27
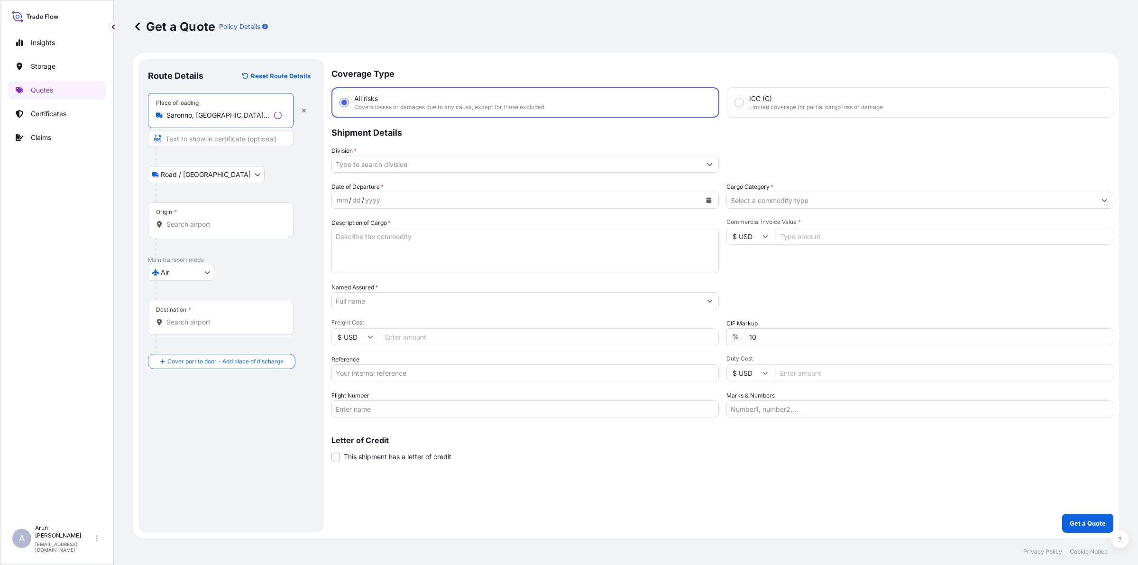
type input "Saronno, [GEOGRAPHIC_DATA], [GEOGRAPHIC_DATA]"
click at [208, 140] on input "Text to appear on certificate" at bounding box center [219, 138] width 142 height 17
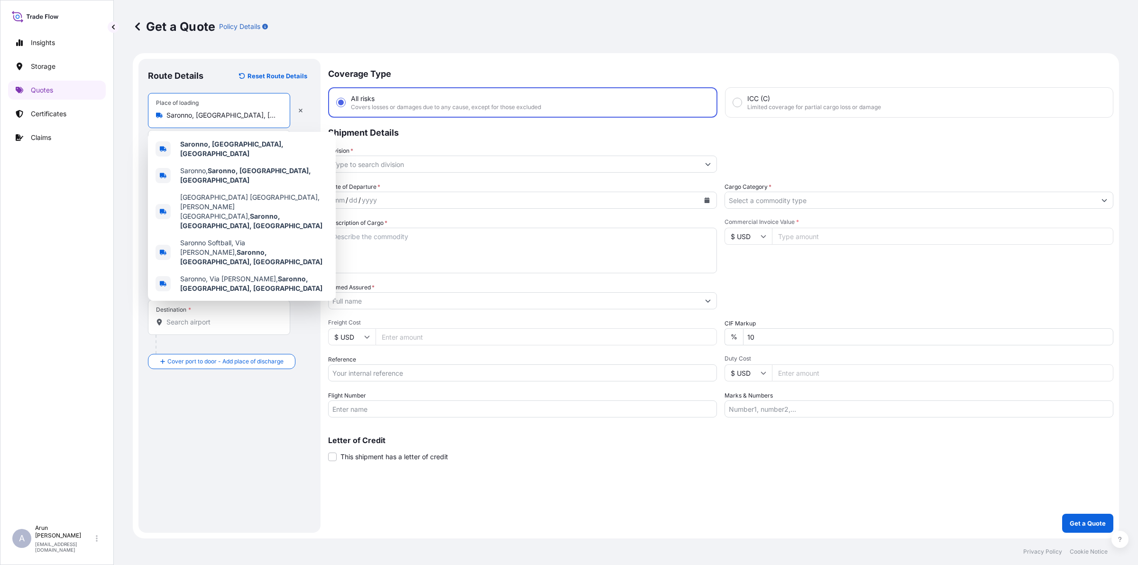
drag, startPoint x: 224, startPoint y: 117, endPoint x: 166, endPoint y: 116, distance: 57.4
click at [166, 116] on input "Saronno, [GEOGRAPHIC_DATA], [GEOGRAPHIC_DATA]" at bounding box center [222, 114] width 112 height 9
click at [197, 147] on b "Saronno, [GEOGRAPHIC_DATA], [GEOGRAPHIC_DATA]" at bounding box center [231, 149] width 103 height 18
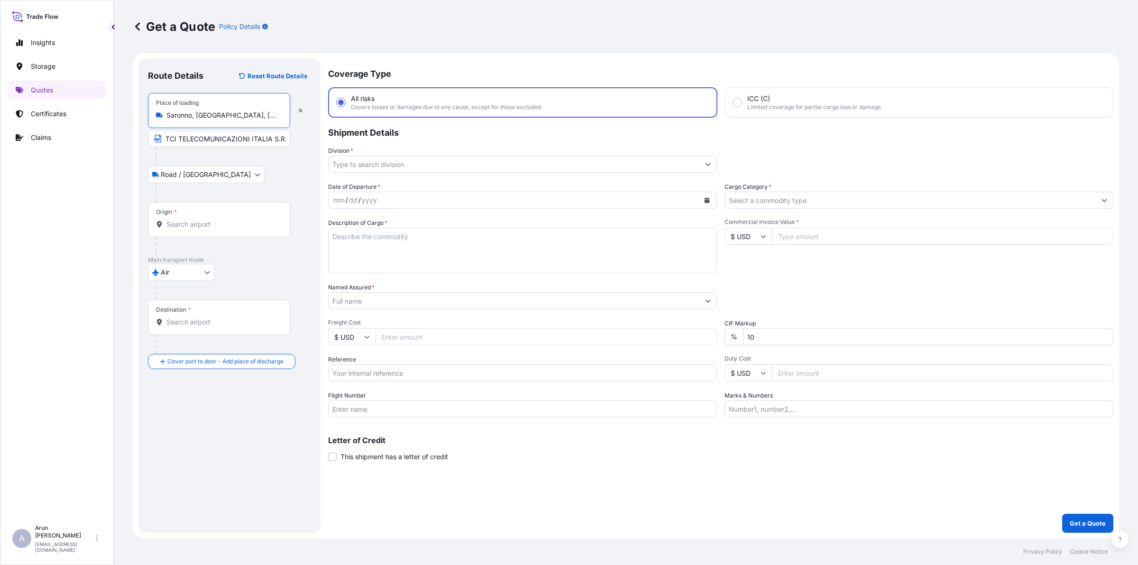
click at [278, 139] on input "TCI TELECOMUNICAZIONI ITALIA S.R.L." at bounding box center [219, 138] width 142 height 17
paste input "Saronno, [GEOGRAPHIC_DATA], [GEOGRAPHIC_DATA]"
click at [246, 141] on input "TCI TELECOMUNICAZIONI ITALIA S.R.L., [GEOGRAPHIC_DATA], [GEOGRAPHIC_DATA], [GEO…" at bounding box center [219, 138] width 142 height 17
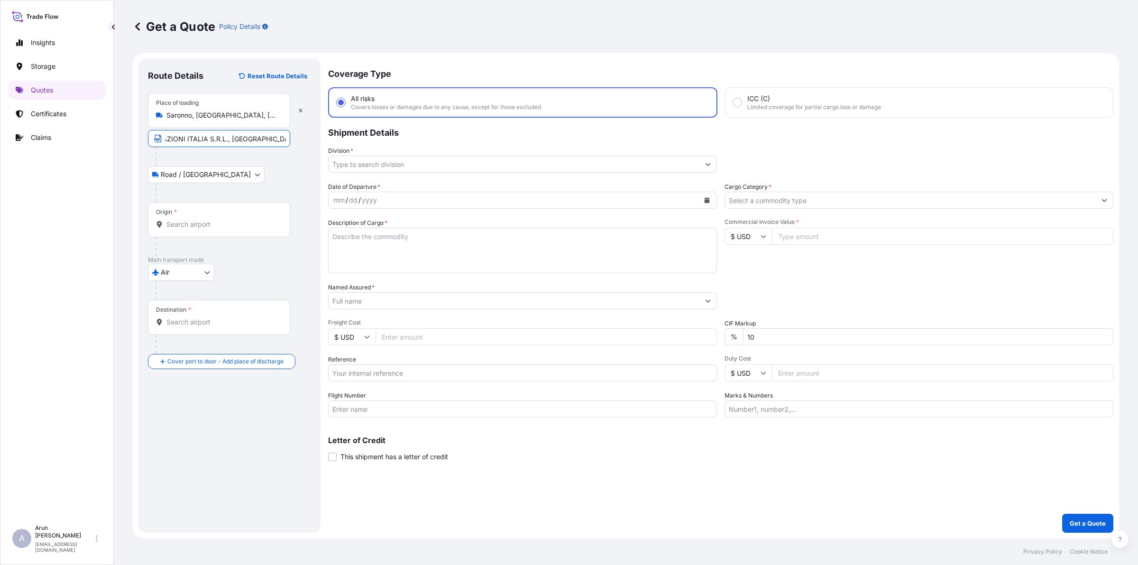
type input "TCI TELECOMUNICAZIONI ITALIA S.R.L., [GEOGRAPHIC_DATA], [GEOGRAPHIC_DATA], [GEO…"
click at [208, 222] on input "Origin *" at bounding box center [222, 224] width 112 height 9
type input "D"
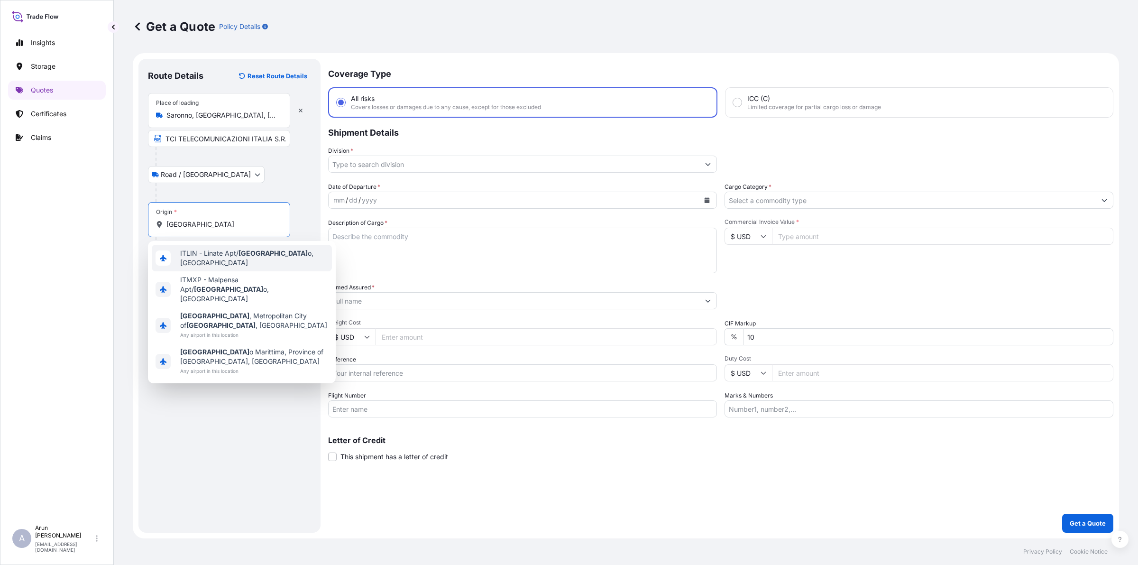
click at [223, 263] on div "ITLIN - Linate Apt/ [GEOGRAPHIC_DATA] o, [GEOGRAPHIC_DATA]" at bounding box center [242, 258] width 180 height 27
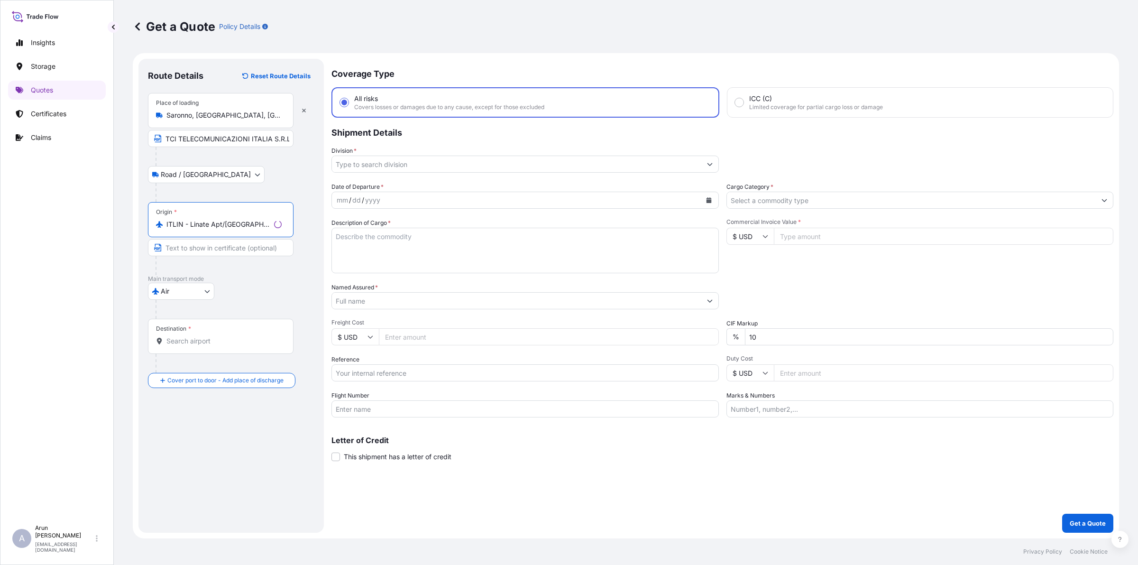
type input "ITLIN - Linate Apt/[GEOGRAPHIC_DATA], [GEOGRAPHIC_DATA]"
click at [202, 336] on div "Destination *" at bounding box center [221, 336] width 146 height 35
click at [202, 336] on input "Destination *" at bounding box center [223, 340] width 115 height 9
click at [212, 347] on div "Destination *" at bounding box center [219, 336] width 142 height 35
click at [212, 346] on input "Destination * Please select a destination" at bounding box center [222, 340] width 112 height 9
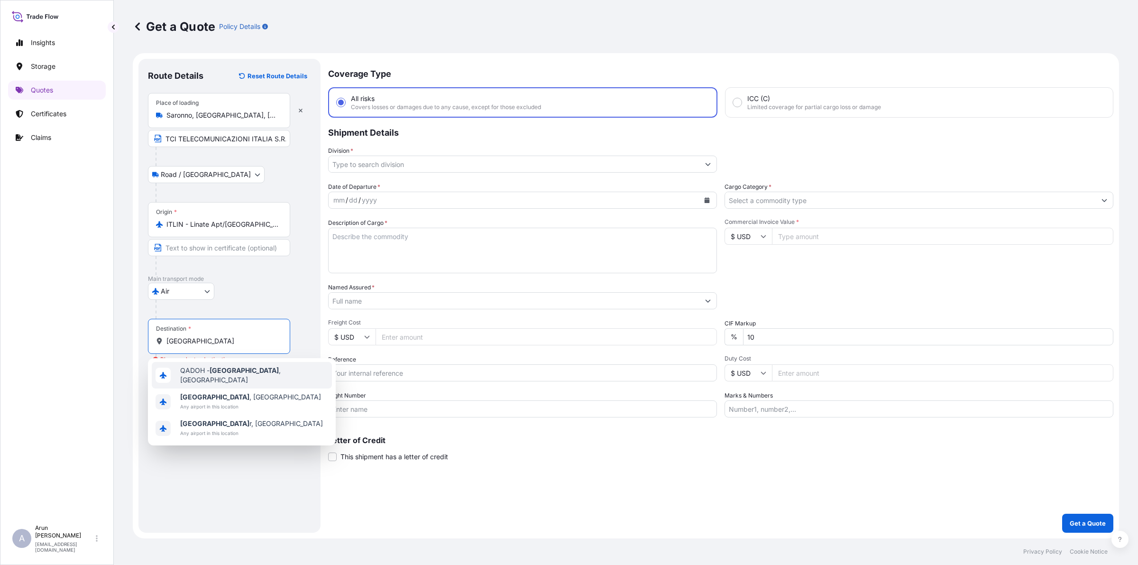
click at [199, 369] on span "QADOH - [GEOGRAPHIC_DATA] , [GEOGRAPHIC_DATA]" at bounding box center [254, 375] width 148 height 19
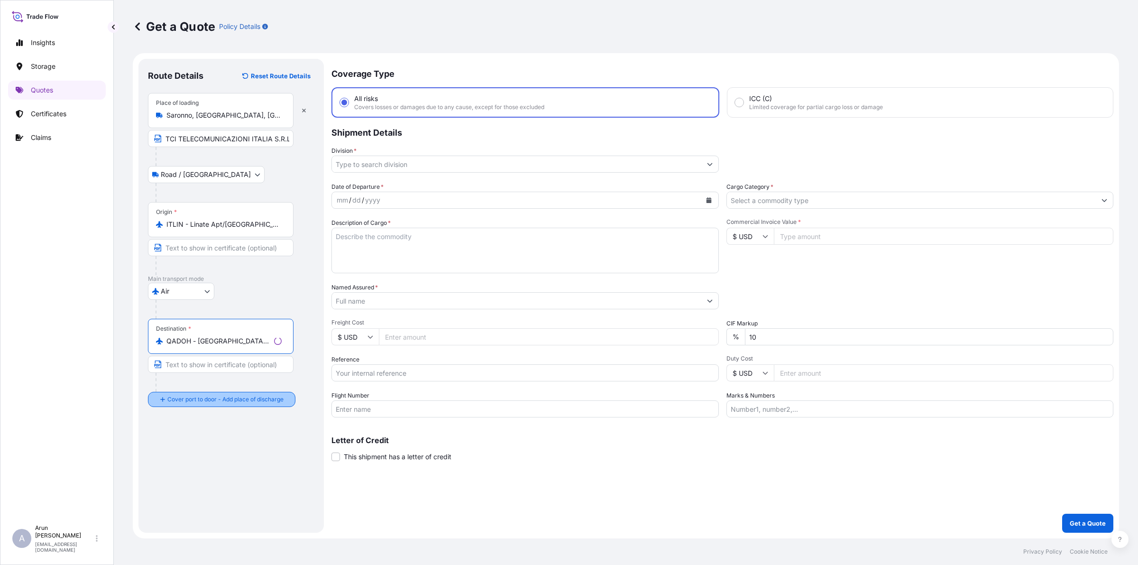
type input "QADOH - [GEOGRAPHIC_DATA], [GEOGRAPHIC_DATA]"
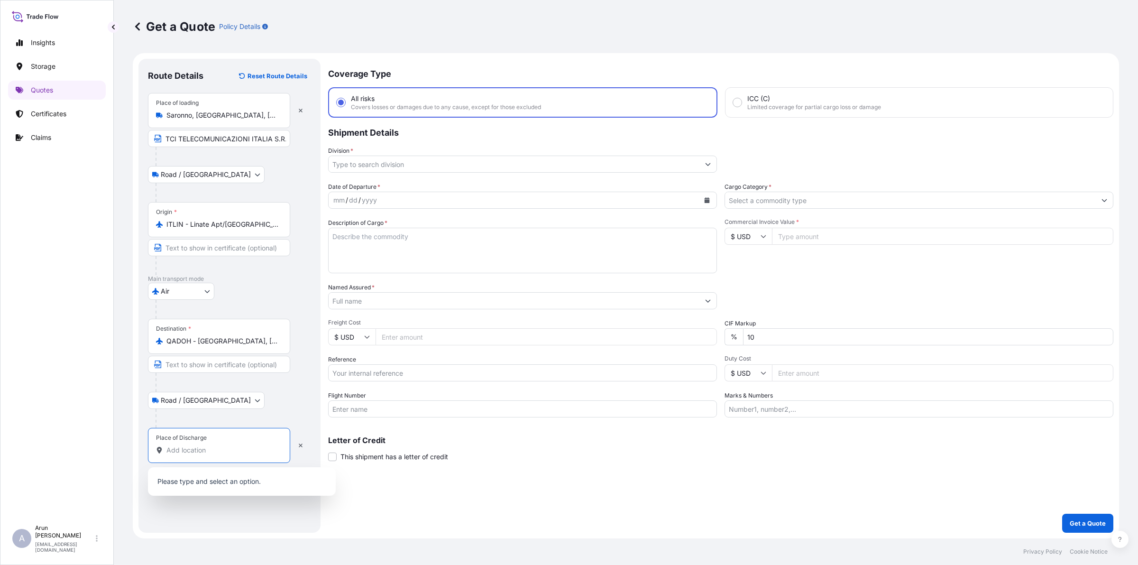
click at [202, 450] on input "Place of Discharge" at bounding box center [222, 449] width 112 height 9
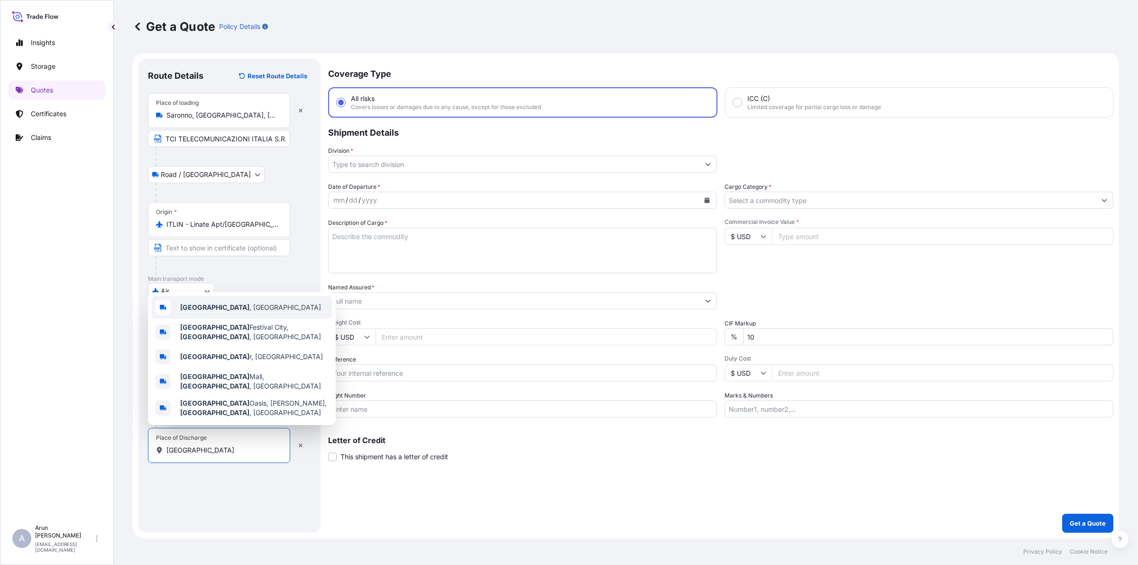
click at [212, 312] on span "[GEOGRAPHIC_DATA] , [GEOGRAPHIC_DATA]" at bounding box center [250, 307] width 141 height 9
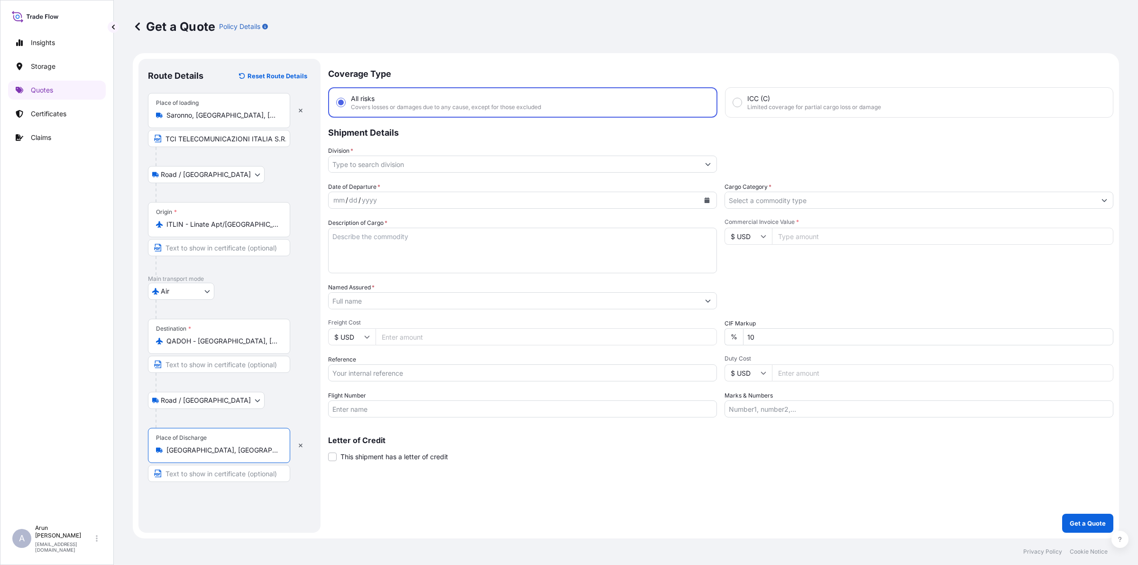
type input "[GEOGRAPHIC_DATA], [GEOGRAPHIC_DATA]"
click at [387, 192] on div "mm / dd / yyyy" at bounding box center [514, 200] width 371 height 17
click at [702, 201] on button "Calendar" at bounding box center [706, 200] width 15 height 15
click at [395, 279] on div "10" at bounding box center [398, 279] width 17 height 17
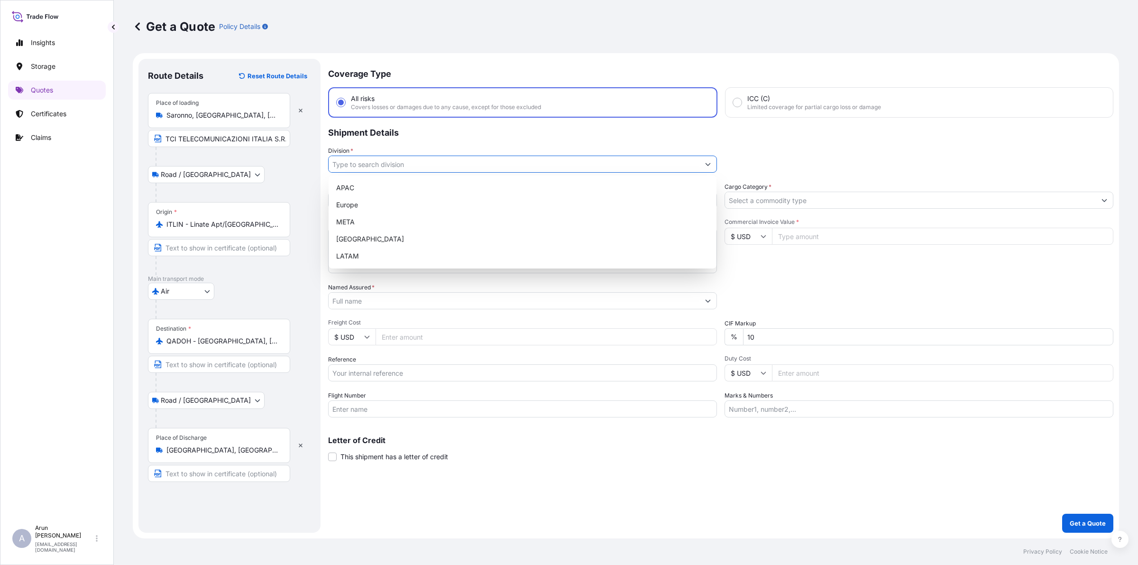
click at [389, 171] on input "Division *" at bounding box center [514, 164] width 371 height 17
click at [352, 224] on div "META" at bounding box center [522, 221] width 380 height 17
type input "META"
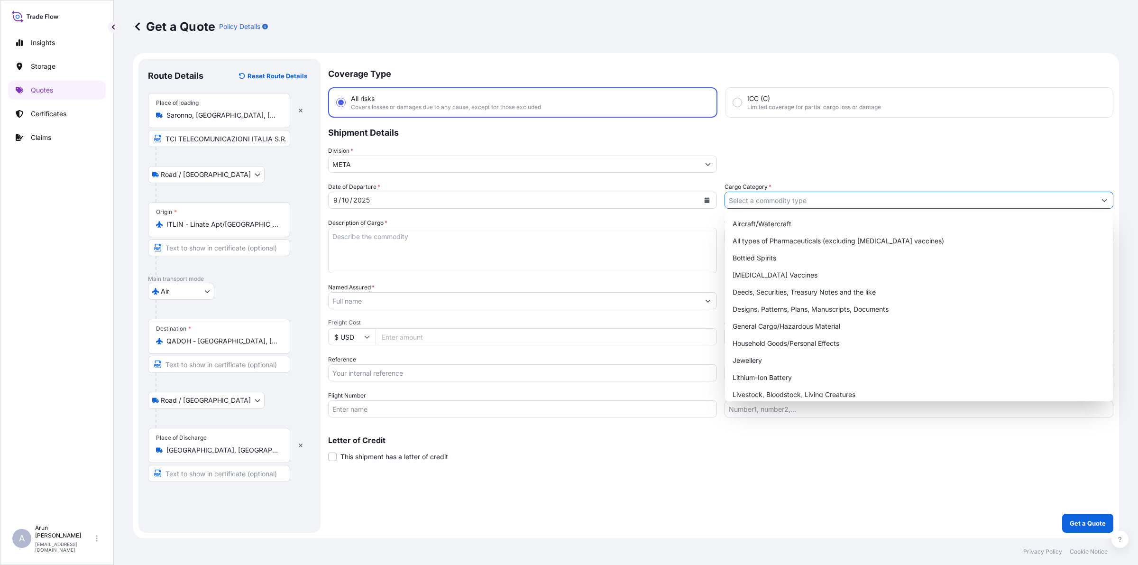
click at [816, 202] on input "Cargo Category *" at bounding box center [910, 200] width 371 height 17
click at [747, 323] on div "General Cargo/Hazardous Material" at bounding box center [919, 326] width 380 height 17
type input "General Cargo/Hazardous Material"
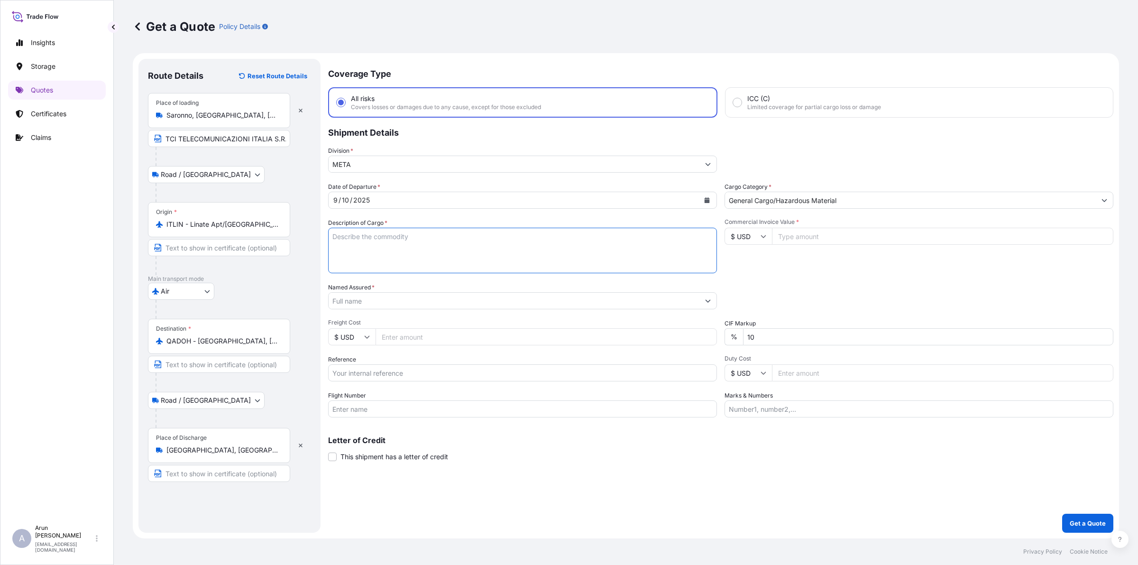
click at [398, 240] on textarea "Description of Cargo *" at bounding box center [522, 251] width 389 height 46
type textarea "ELECTRICAL MATERIALS"
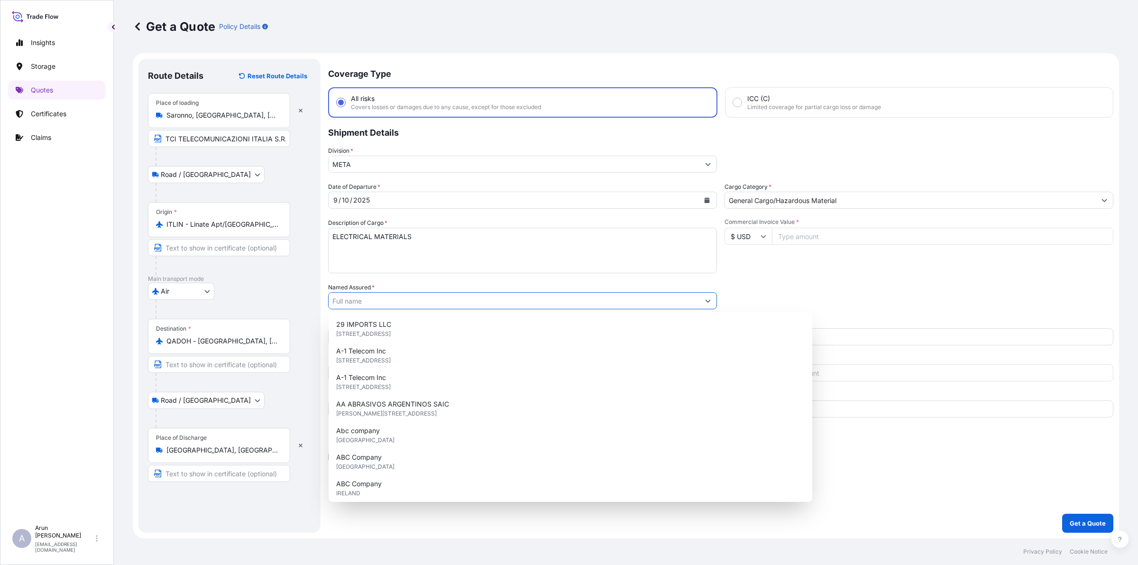
click at [371, 294] on input "Named Assured *" at bounding box center [514, 300] width 371 height 17
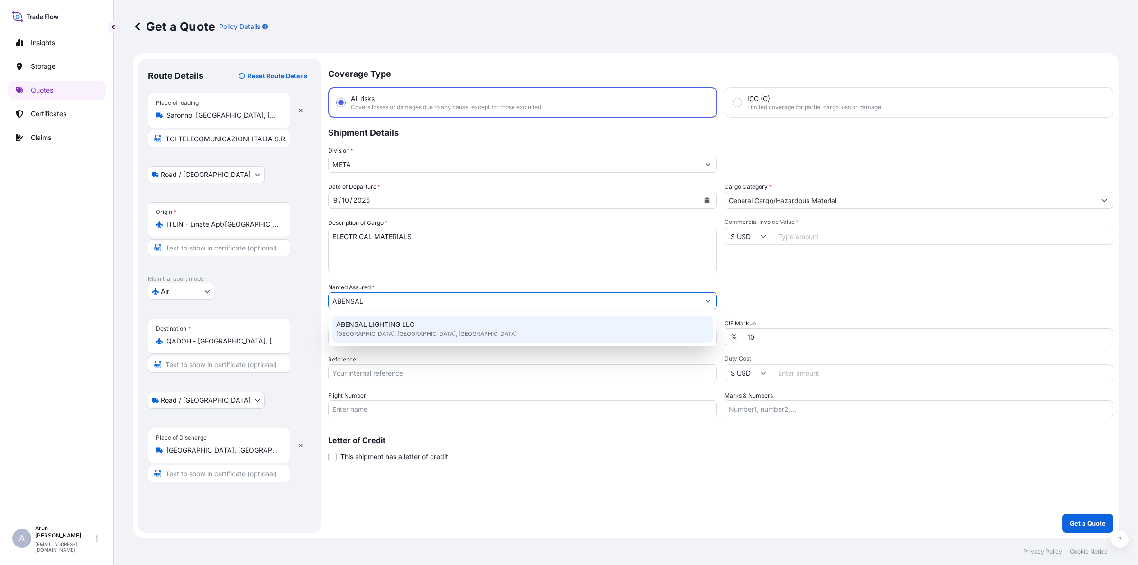
click at [425, 337] on div "ABENSAL LIGHTING LLC [GEOGRAPHIC_DATA], [GEOGRAPHIC_DATA], [GEOGRAPHIC_DATA]" at bounding box center [522, 329] width 380 height 27
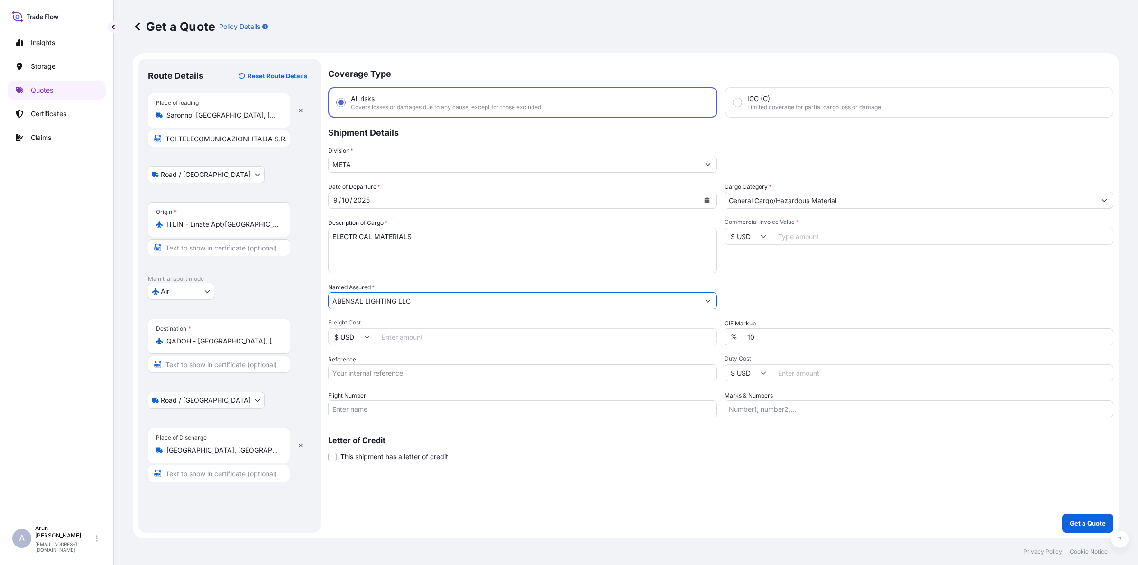
type input "ABENSAL LIGHTING LLC"
click at [397, 338] on input "Freight Cost" at bounding box center [546, 336] width 341 height 17
type input "610"
click at [363, 335] on input "$ USD" at bounding box center [351, 336] width 47 height 17
click at [351, 356] on div "€ EUR" at bounding box center [352, 362] width 40 height 18
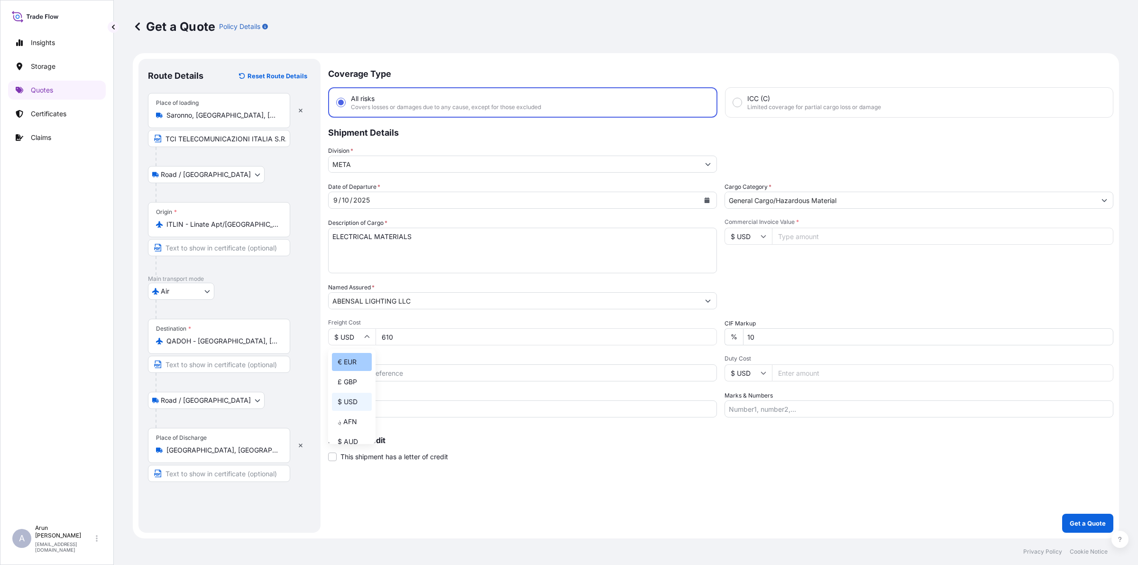
type input "€ EUR"
click at [763, 237] on icon at bounding box center [763, 236] width 5 height 3
click at [741, 266] on div "€ EUR" at bounding box center [748, 261] width 40 height 18
type input "€ EUR"
click at [794, 237] on input "Commercial Invoice Value *" at bounding box center [942, 236] width 341 height 17
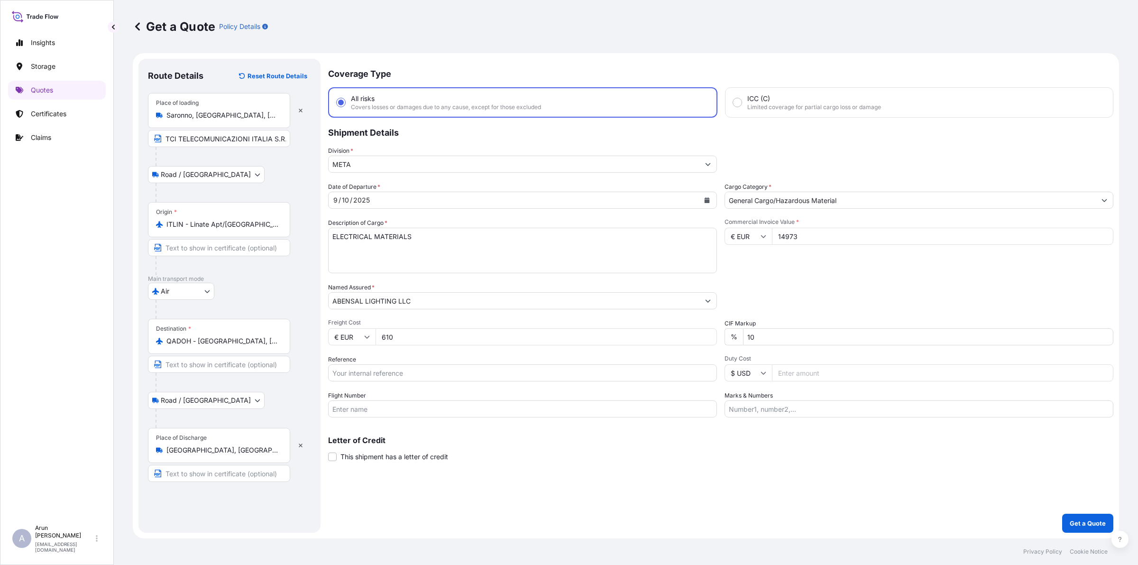
type input "14973"
click at [786, 405] on input "Marks & Numbers" at bounding box center [919, 408] width 389 height 17
drag, startPoint x: 771, startPoint y: 406, endPoint x: 801, endPoint y: 415, distance: 31.7
click at [802, 415] on input "INVOICE NO: 626/2025 DATE: [DATE]" at bounding box center [919, 408] width 389 height 17
click at [828, 407] on input "INVOICE NO: V0/8960 DATE: [DATE]" at bounding box center [919, 408] width 389 height 17
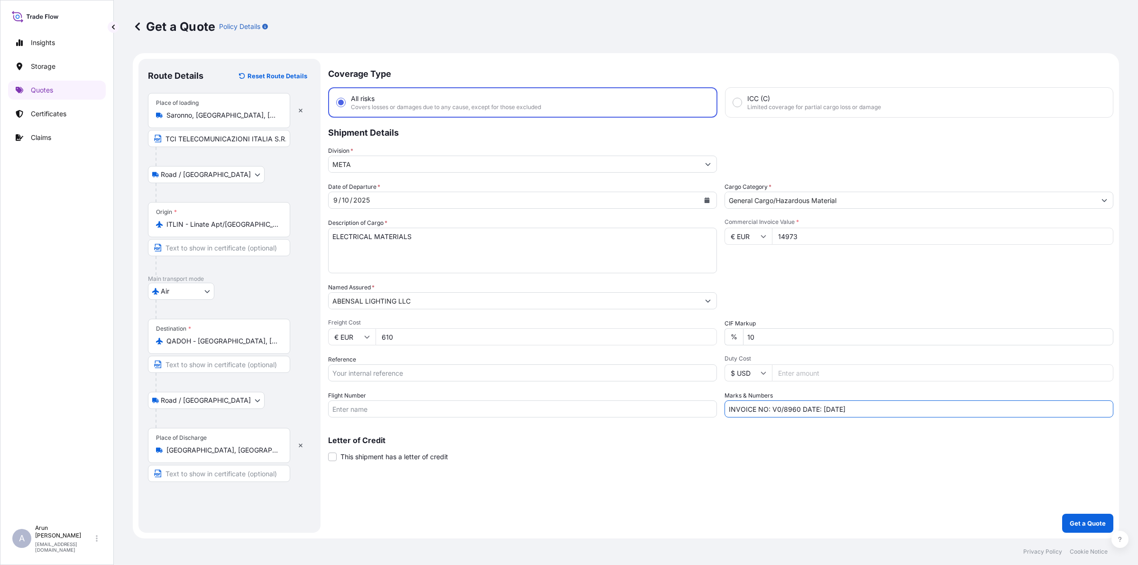
type input "INVOICE NO: V0/8960 DATE: [DATE]"
click at [867, 332] on input "10" at bounding box center [928, 336] width 370 height 17
click at [1093, 520] on p "Get a Quote" at bounding box center [1088, 522] width 36 height 9
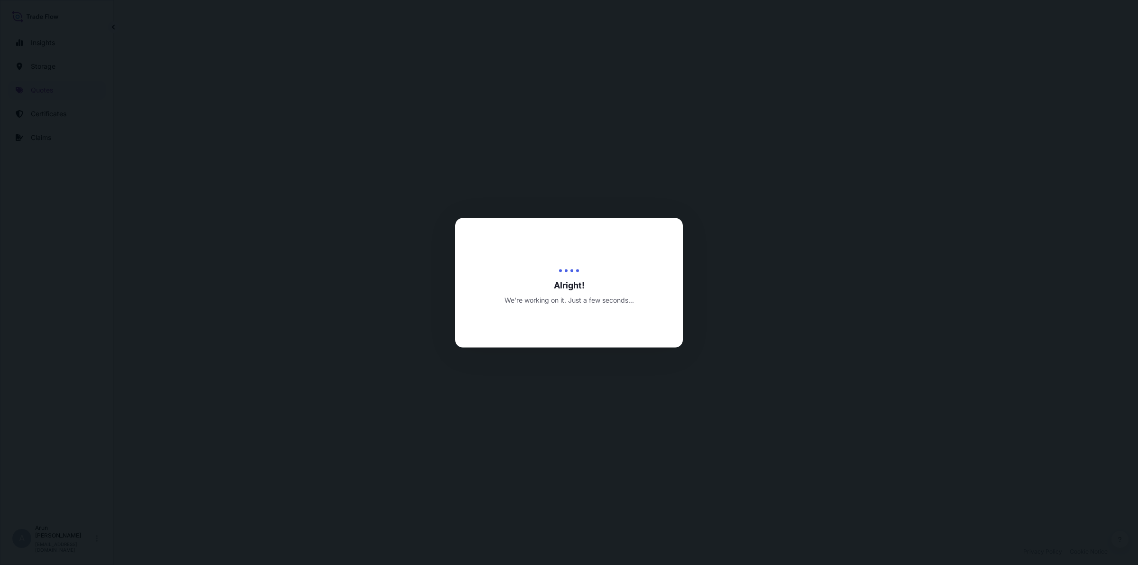
select select "Road / [GEOGRAPHIC_DATA]"
select select "Air"
select select "Road / [GEOGRAPHIC_DATA]"
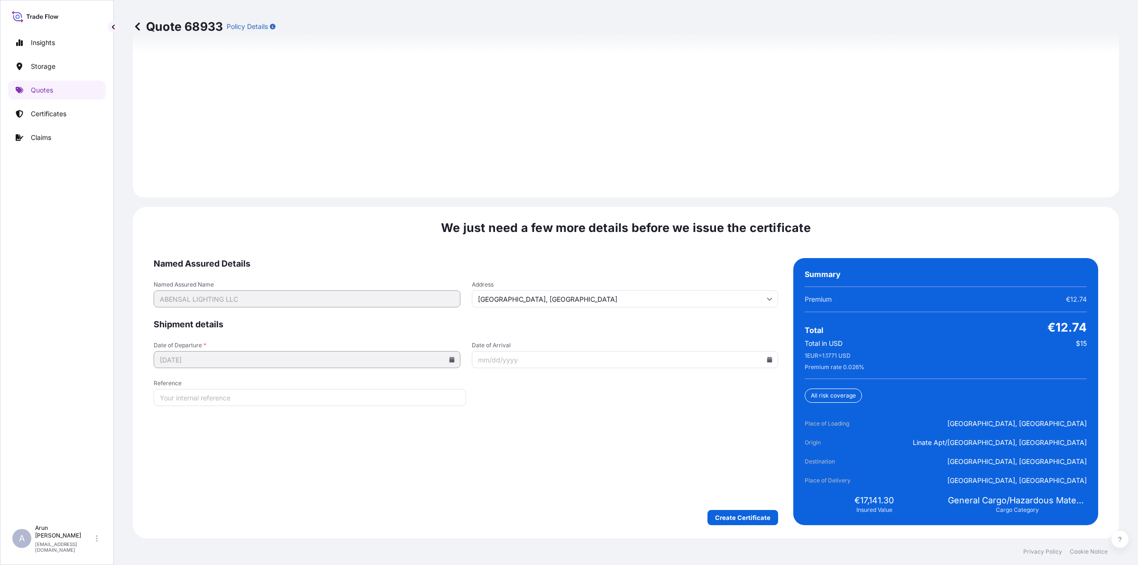
scroll to position [1359, 0]
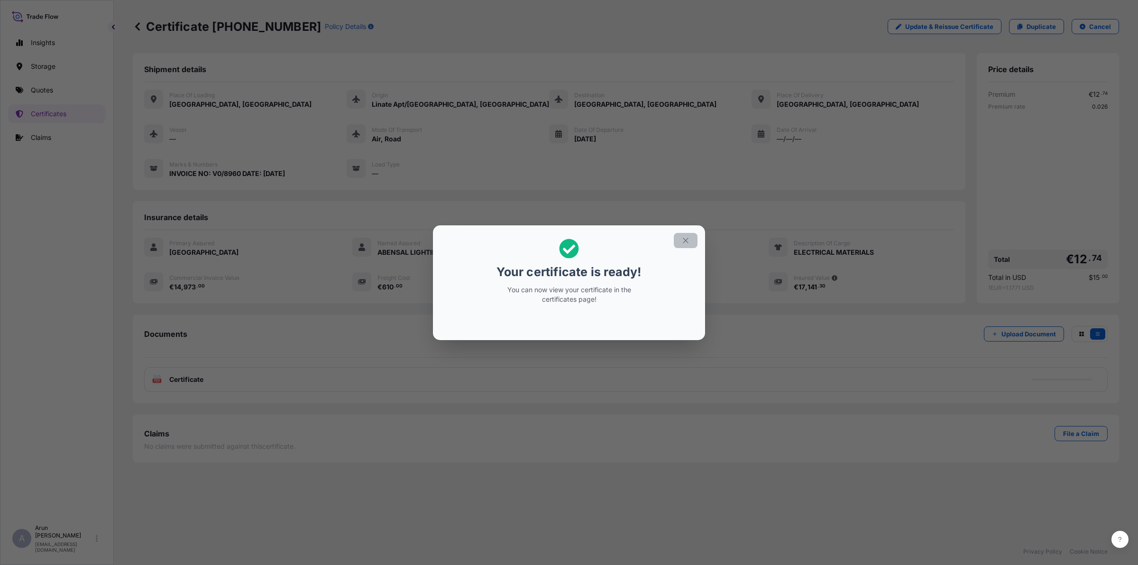
click at [687, 235] on button "button" at bounding box center [686, 240] width 24 height 15
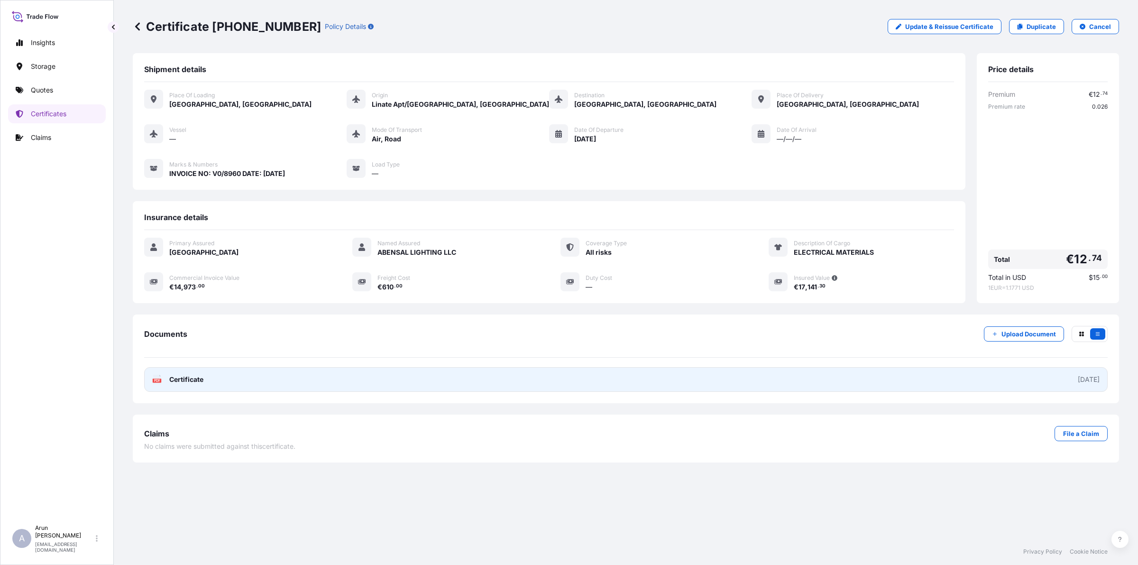
click at [366, 372] on link "PDF Certificate [DATE]" at bounding box center [626, 379] width 964 height 25
